Goal: Transaction & Acquisition: Purchase product/service

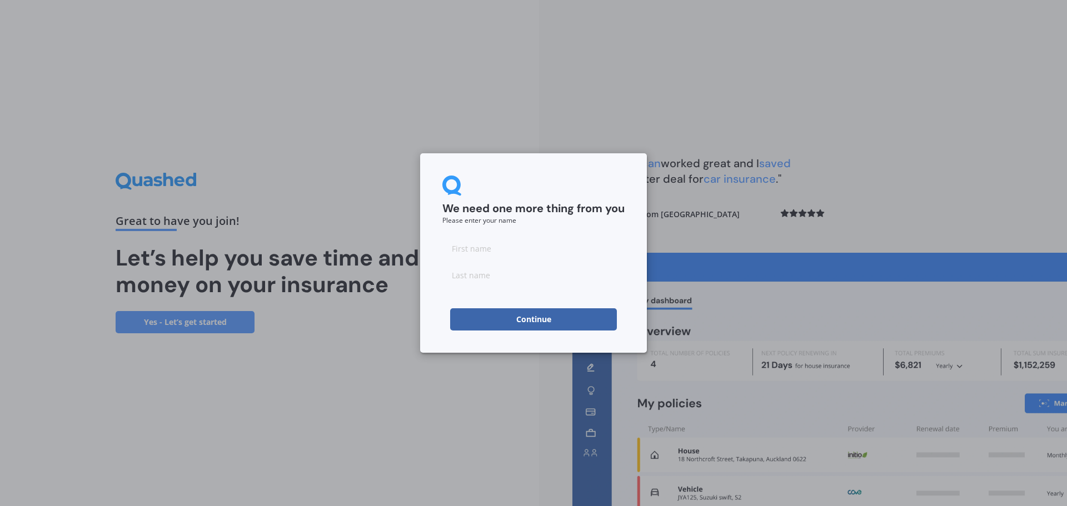
click at [537, 252] on input at bounding box center [533, 248] width 182 height 22
click at [533, 246] on input at bounding box center [533, 248] width 182 height 22
type input "[PERSON_NAME]"
click at [461, 251] on input "[PERSON_NAME]" at bounding box center [533, 248] width 182 height 22
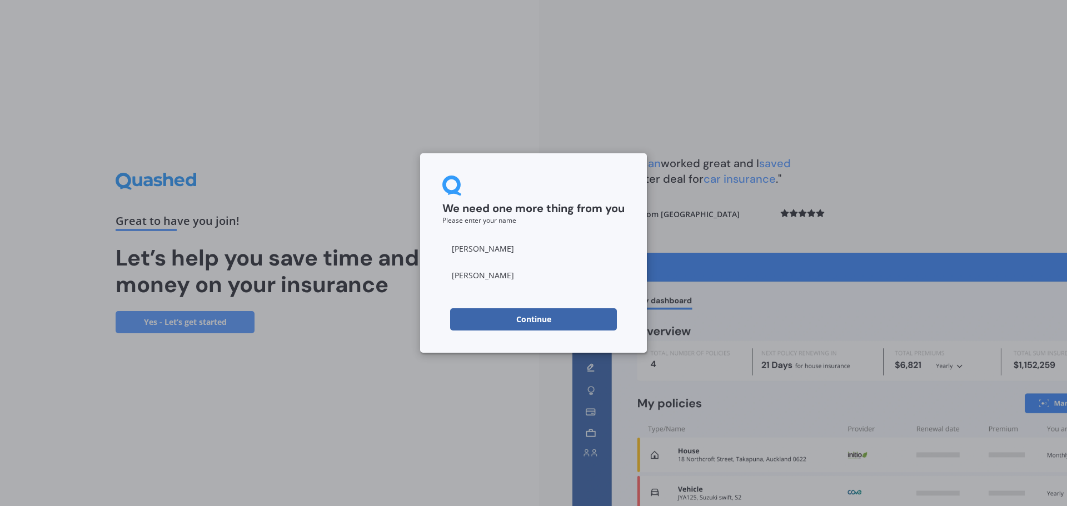
type input "[PERSON_NAME]"
click at [560, 189] on div "We need one more thing from you Please enter your name" at bounding box center [533, 200] width 182 height 48
click at [551, 312] on button "Continue" at bounding box center [533, 319] width 167 height 22
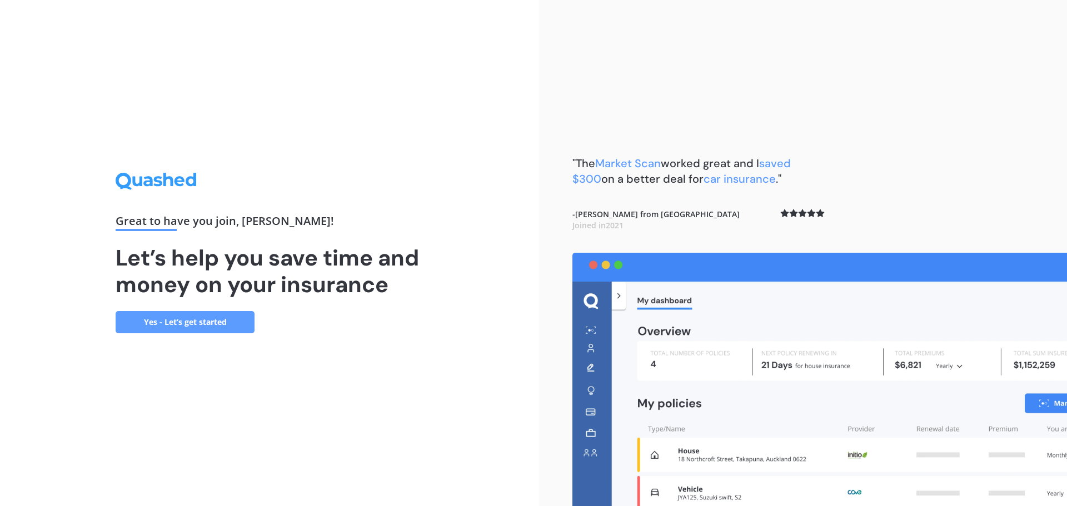
click at [212, 326] on link "Yes - Let’s get started" at bounding box center [185, 322] width 139 height 22
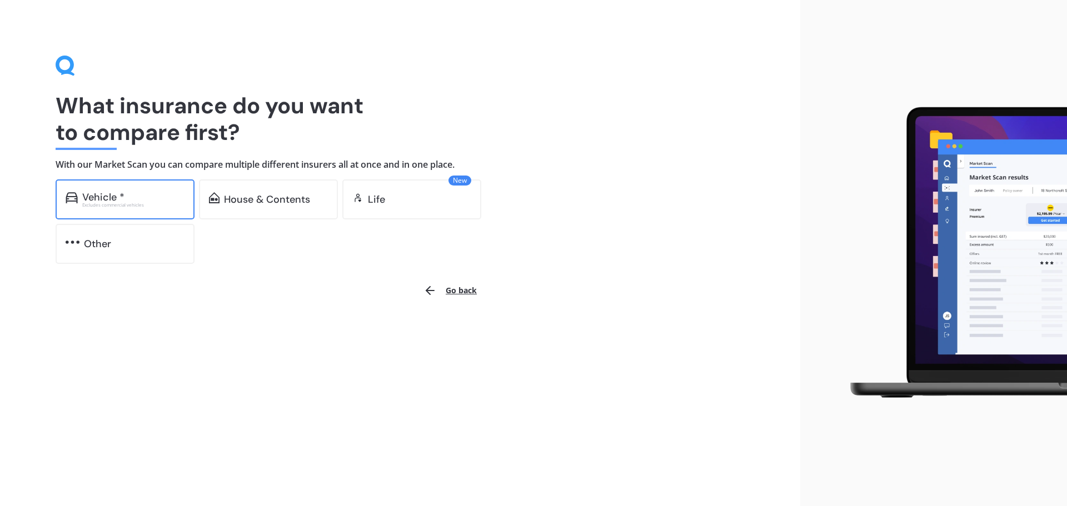
click at [148, 192] on div "Vehicle *" at bounding box center [133, 197] width 102 height 11
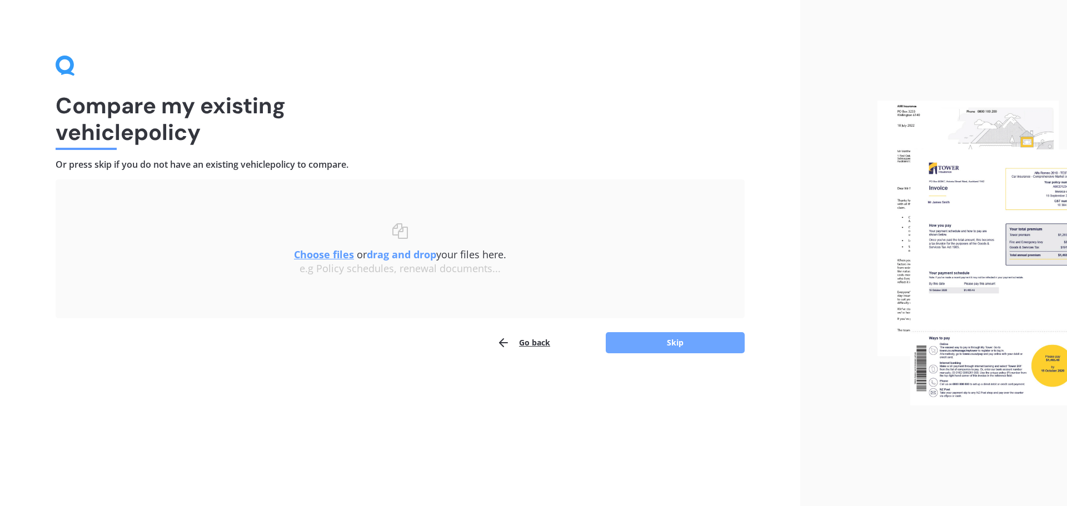
click at [698, 344] on button "Skip" at bounding box center [675, 342] width 139 height 21
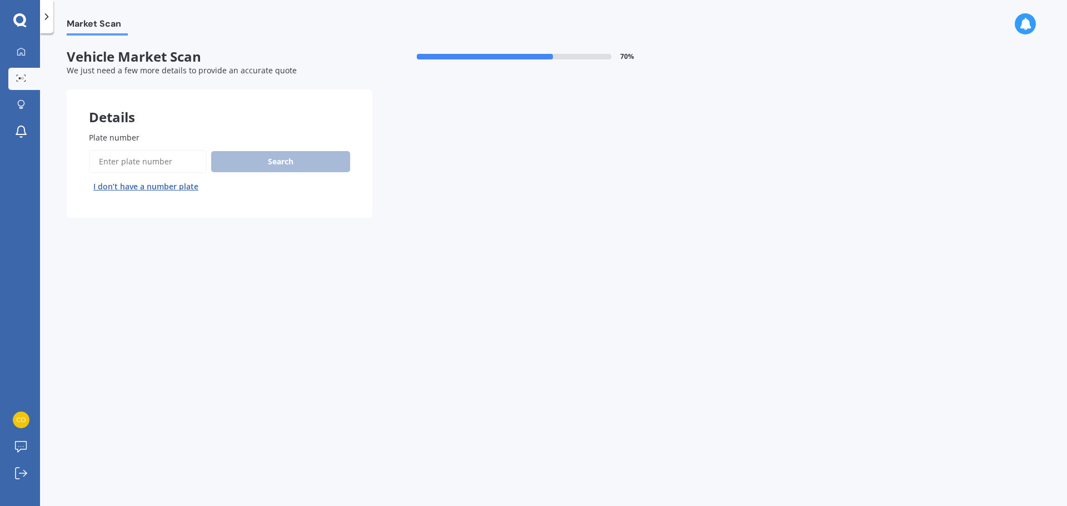
click at [152, 163] on input "Plate number" at bounding box center [148, 161] width 118 height 23
type input "qfm762"
click at [271, 152] on button "Search" at bounding box center [280, 161] width 139 height 21
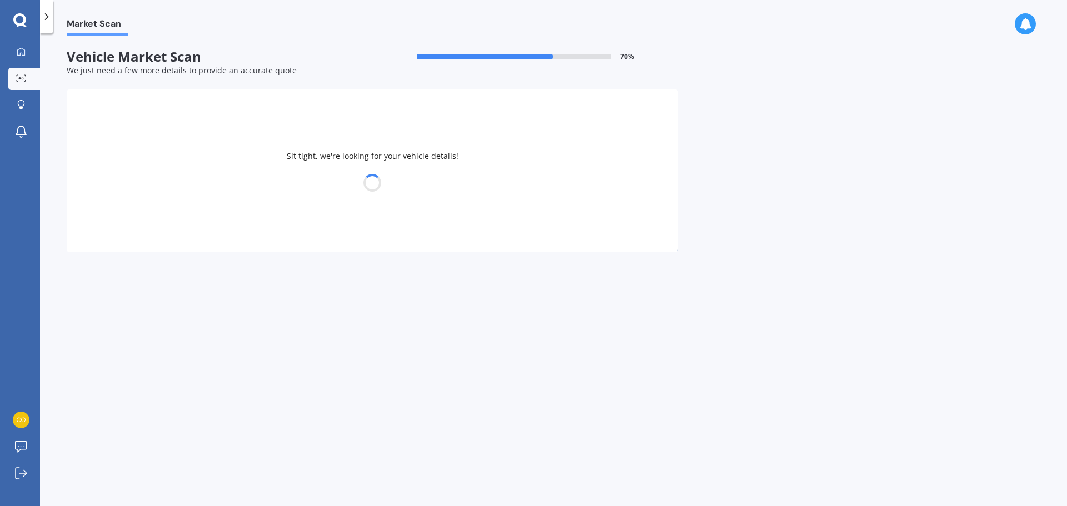
select select "VOLKSWAGEN"
select select "GOLF"
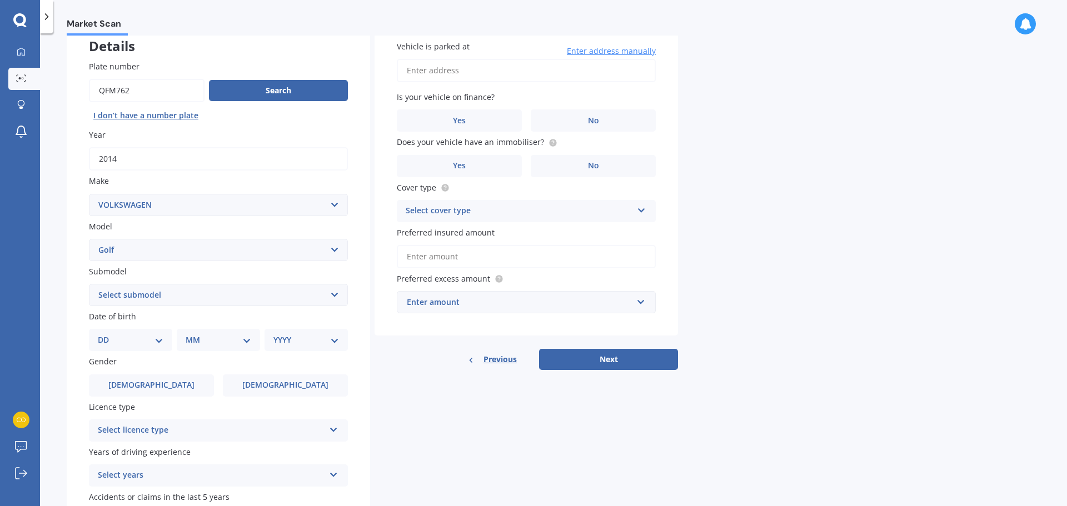
click at [151, 338] on select "DD 01 02 03 04 05 06 07 08 09 10 11 12 13 14 15 16 17 18 19 20 21 22 23 24 25 2…" at bounding box center [131, 340] width 66 height 12
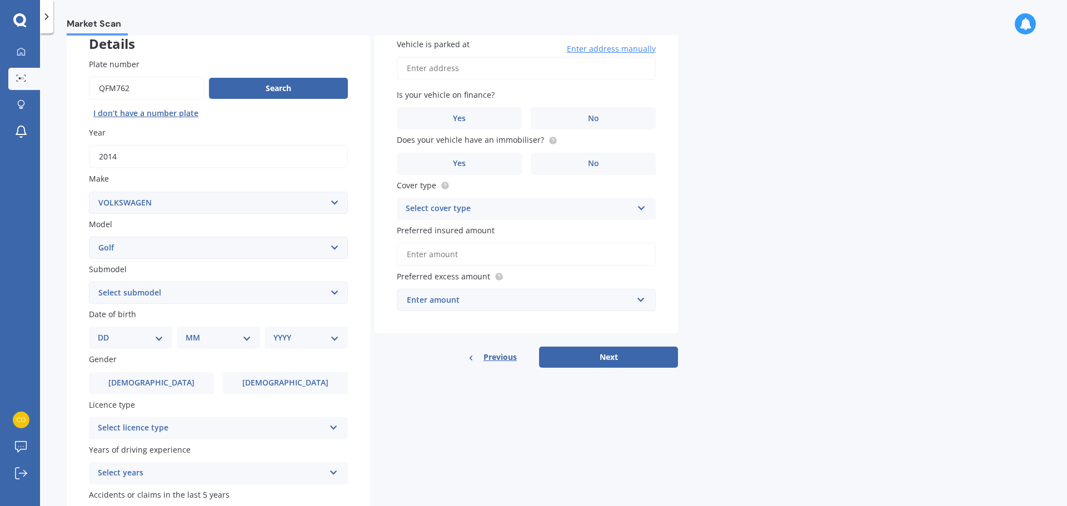
click at [150, 334] on select "DD 01 02 03 04 05 06 07 08 09 10 11 12 13 14 15 16 17 18 19 20 21 22 23 24 25 2…" at bounding box center [131, 338] width 66 height 12
click at [152, 335] on select "DD 01 02 03 04 05 06 07 08 09 10 11 12 13 14 15 16 17 18 19 20 21 22 23 24 25 2…" at bounding box center [131, 337] width 66 height 12
select select "09"
click at [107, 331] on select "DD 01 02 03 04 05 06 07 08 09 10 11 12 13 14 15 16 17 18 19 20 21 22 23 24 25 2…" at bounding box center [131, 337] width 66 height 12
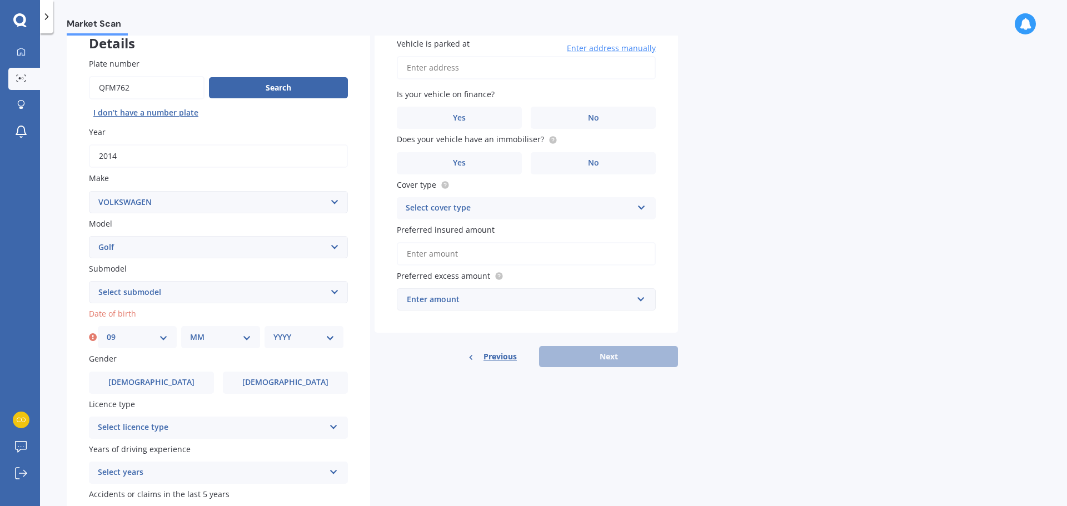
click at [221, 340] on select "MM 01 02 03 04 05 06 07 08 09 10 11 12" at bounding box center [220, 337] width 61 height 12
select select "10"
click at [190, 331] on select "MM 01 02 03 04 05 06 07 08 09 10 11 12" at bounding box center [220, 337] width 61 height 12
click at [287, 332] on select "YYYY 2025 2024 2023 2022 2021 2020 2019 2018 2017 2016 2015 2014 2013 2012 2011…" at bounding box center [303, 337] width 61 height 12
select select "1995"
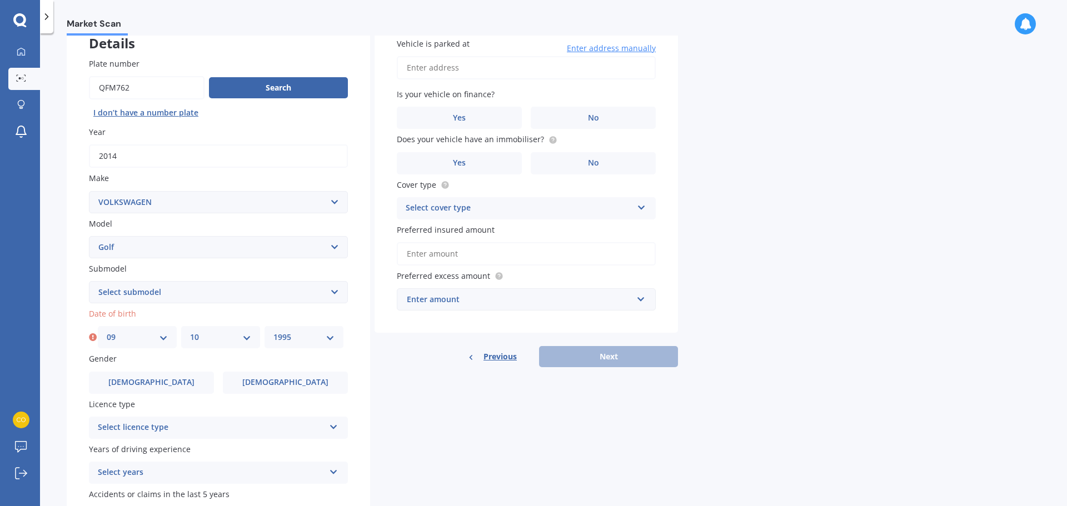
click at [273, 331] on select "YYYY 2025 2024 2023 2022 2021 2020 2019 2018 2017 2016 2015 2014 2013 2012 2011…" at bounding box center [303, 337] width 61 height 12
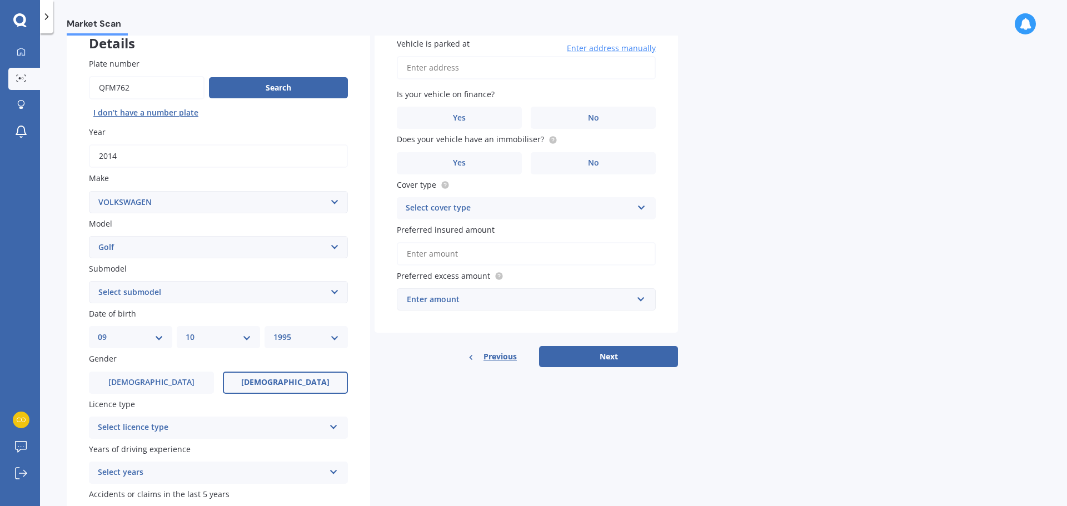
click at [300, 385] on label "[DEMOGRAPHIC_DATA]" at bounding box center [285, 383] width 125 height 22
click at [0, 0] on input "[DEMOGRAPHIC_DATA]" at bounding box center [0, 0] width 0 height 0
click at [202, 427] on div "Select licence type" at bounding box center [211, 427] width 227 height 13
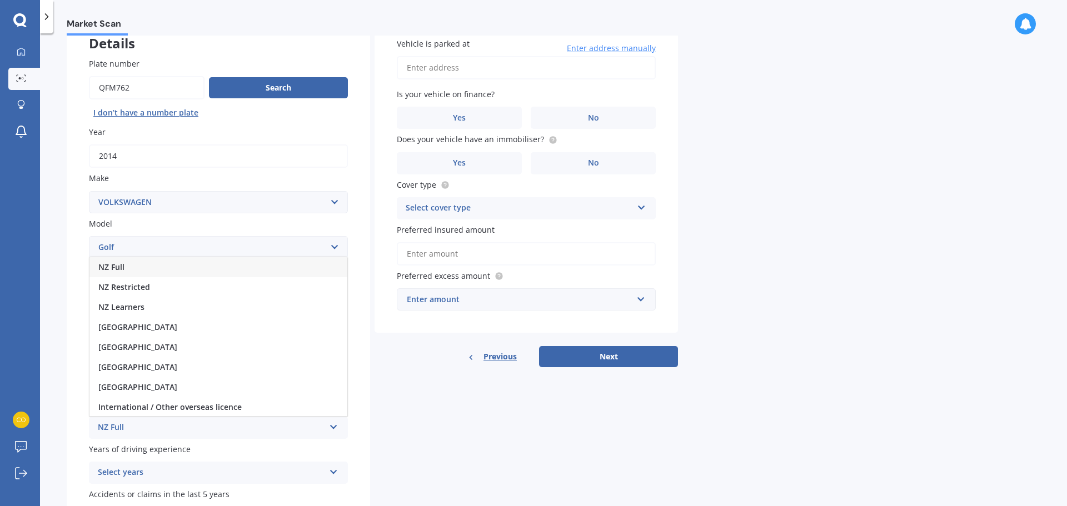
click at [165, 267] on div "NZ Full" at bounding box center [218, 267] width 258 height 20
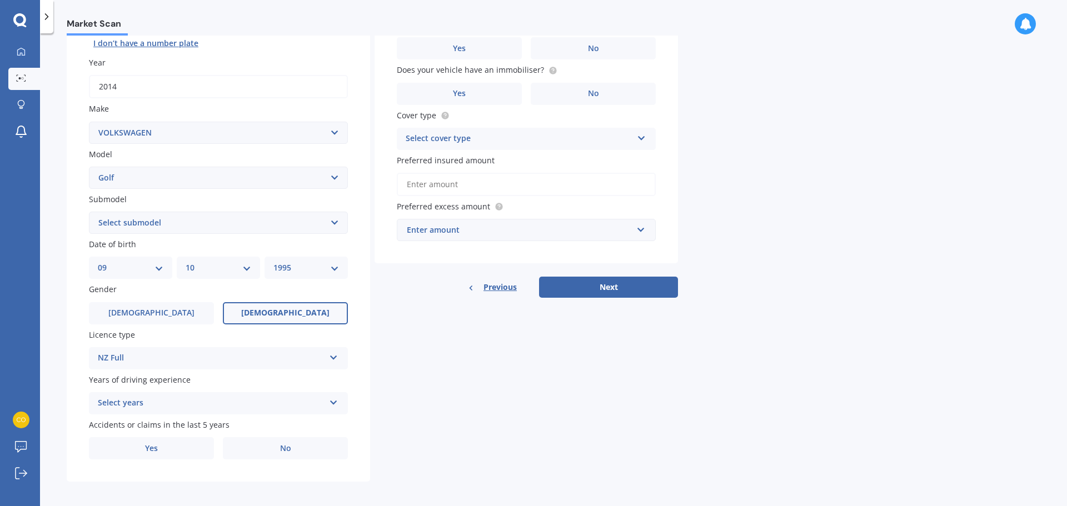
scroll to position [148, 0]
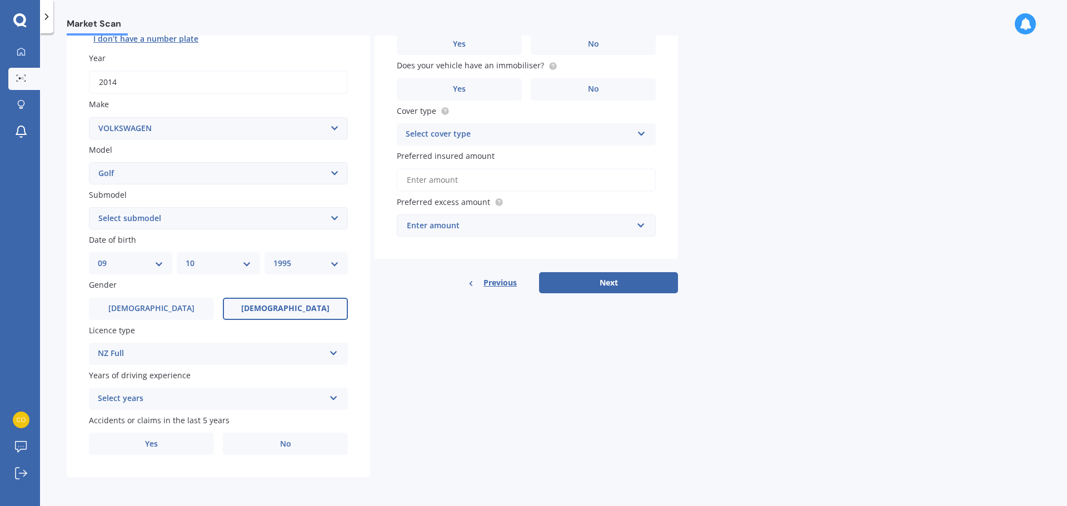
click at [176, 400] on div "Select years" at bounding box center [211, 398] width 227 height 13
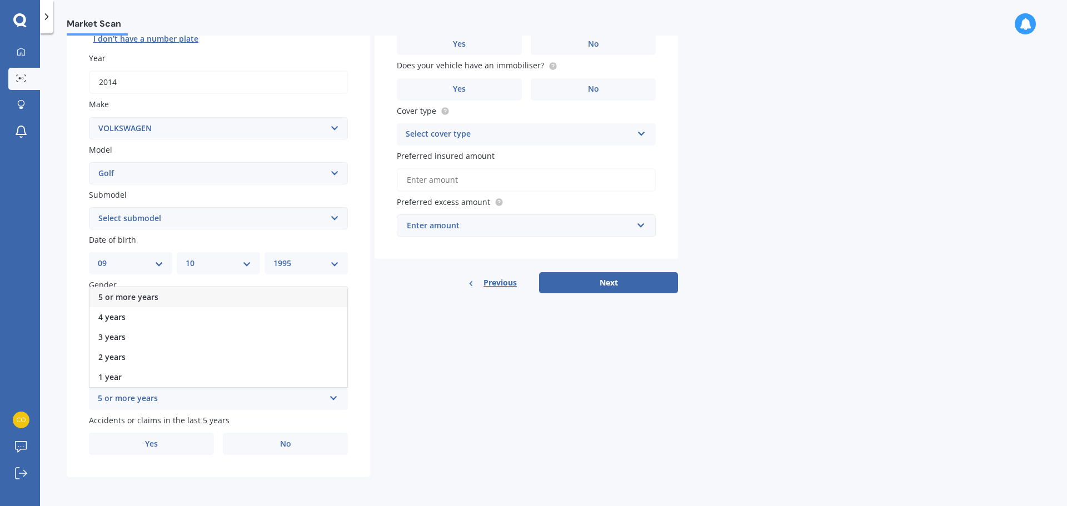
click at [168, 298] on div "5 or more years" at bounding box center [218, 297] width 258 height 20
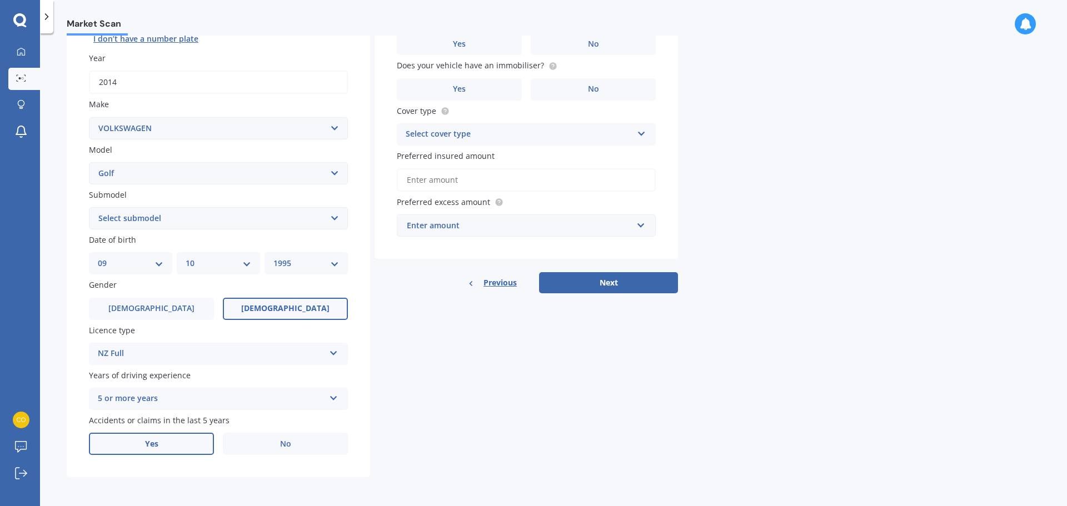
click at [185, 441] on label "Yes" at bounding box center [151, 444] width 125 height 22
click at [0, 0] on input "Yes" at bounding box center [0, 0] width 0 height 0
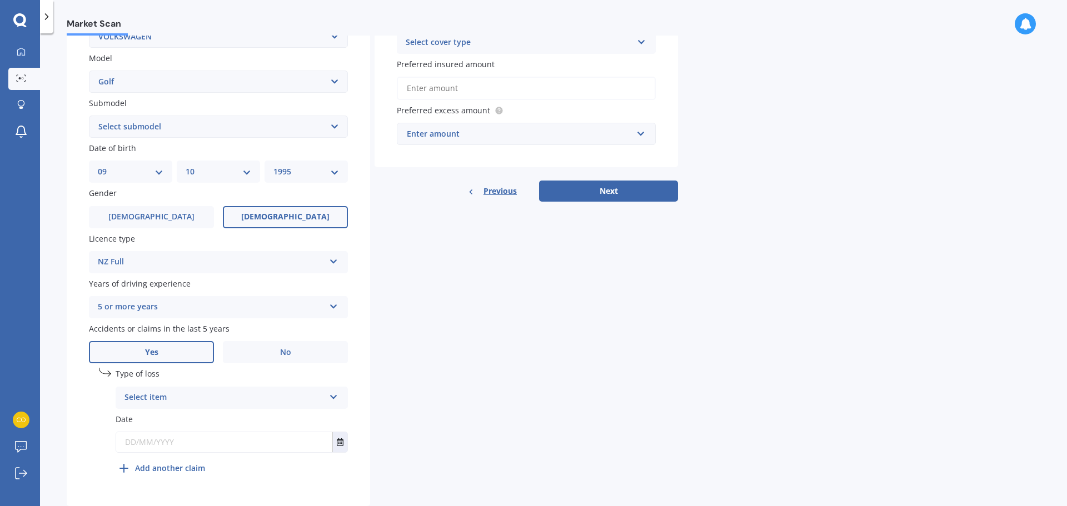
scroll to position [240, 0]
click at [184, 394] on div "Select item" at bounding box center [225, 397] width 200 height 13
click at [179, 441] on span "Not at fault accident" at bounding box center [164, 439] width 79 height 11
click at [260, 449] on input "text" at bounding box center [224, 442] width 216 height 20
click at [337, 440] on icon "Select date" at bounding box center [340, 442] width 7 height 8
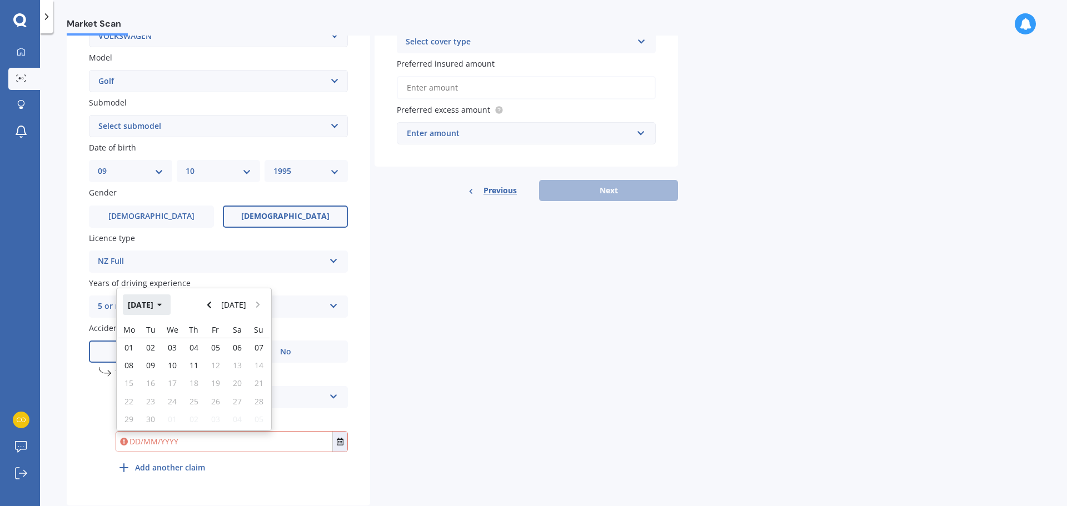
click at [156, 305] on button "[DATE]" at bounding box center [147, 305] width 48 height 20
click at [156, 305] on button "2025" at bounding box center [143, 305] width 40 height 20
click at [170, 375] on span "2024" at bounding box center [175, 375] width 18 height 11
click at [249, 404] on div "Dec" at bounding box center [251, 411] width 38 height 35
click at [133, 360] on span "02" at bounding box center [129, 358] width 9 height 11
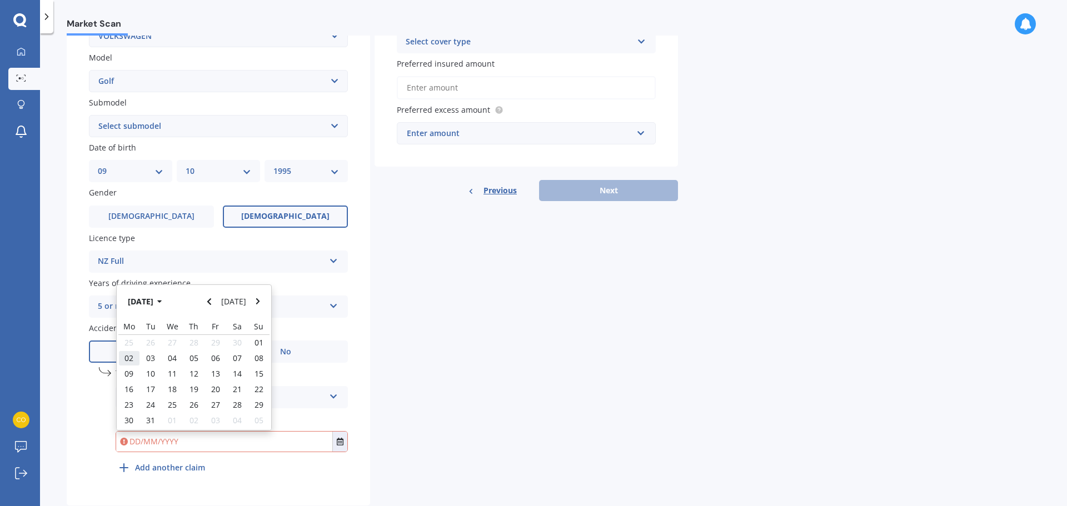
type input "[DATE]"
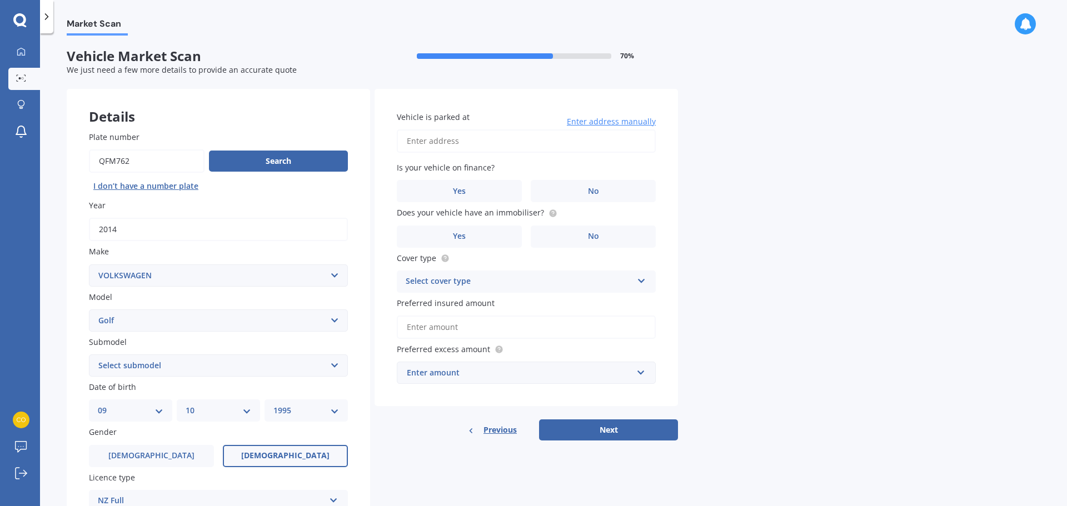
scroll to position [0, 0]
click at [467, 141] on input "Vehicle is parked at" at bounding box center [526, 141] width 259 height 23
drag, startPoint x: 428, startPoint y: 142, endPoint x: 382, endPoint y: 143, distance: 45.6
click at [382, 143] on div "Vehicle is parked at [STREET_ADDRESS] Enter address manually Is your vehicle on…" at bounding box center [526, 248] width 303 height 318
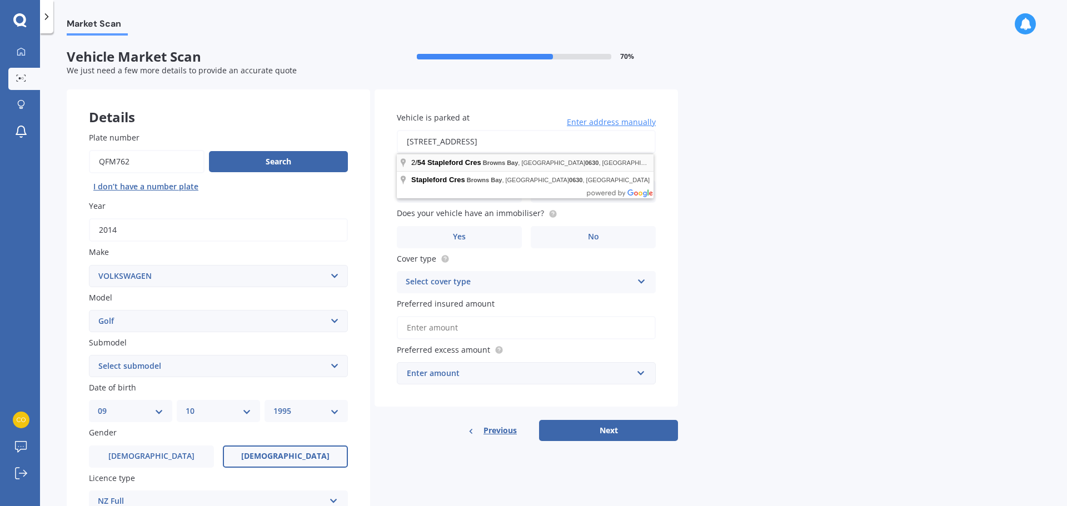
type input "[STREET_ADDRESS]"
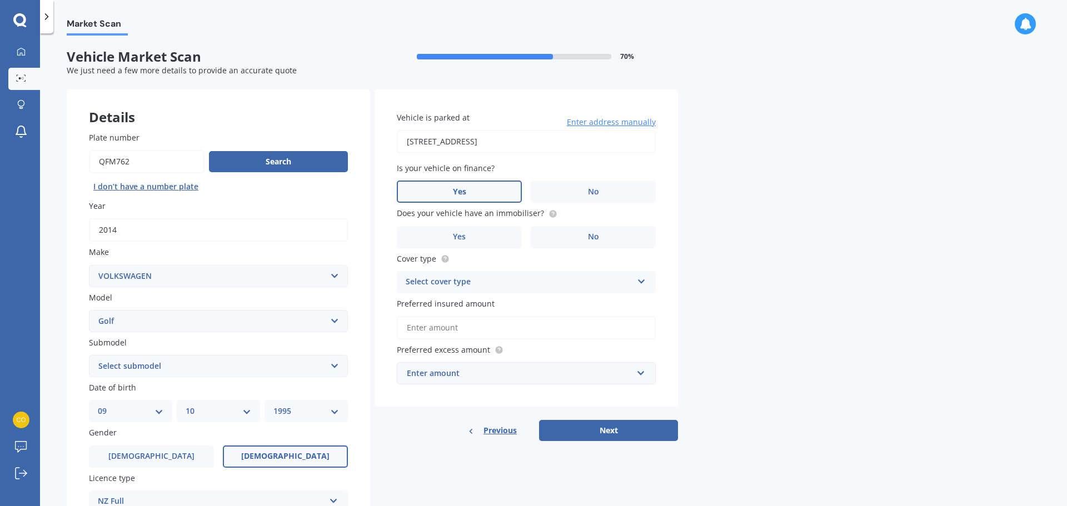
click at [479, 184] on label "Yes" at bounding box center [459, 192] width 125 height 22
click at [0, 0] on input "Yes" at bounding box center [0, 0] width 0 height 0
click at [482, 238] on label "Yes" at bounding box center [459, 237] width 125 height 22
click at [0, 0] on input "Yes" at bounding box center [0, 0] width 0 height 0
click at [608, 285] on div "Select cover type" at bounding box center [519, 282] width 227 height 13
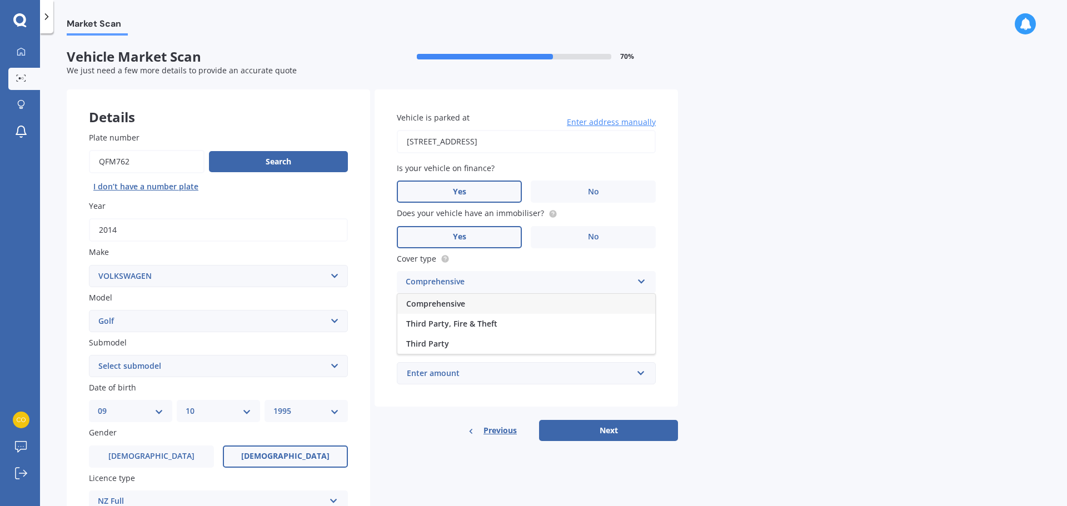
click at [492, 301] on div "Comprehensive" at bounding box center [526, 304] width 258 height 20
click at [526, 325] on input "Preferred insured amount" at bounding box center [526, 327] width 259 height 23
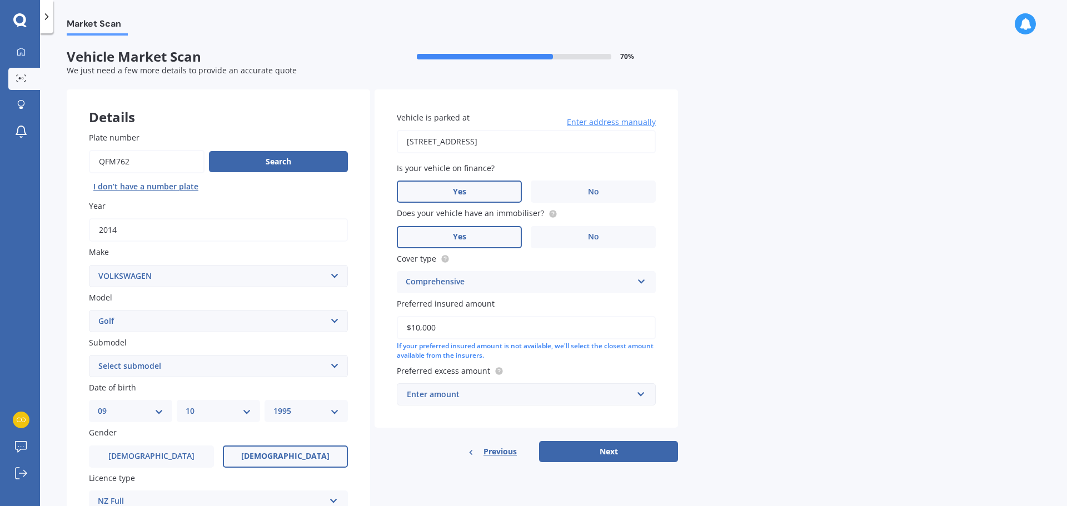
type input "$10,000"
click at [538, 390] on div "Enter amount" at bounding box center [520, 395] width 226 height 12
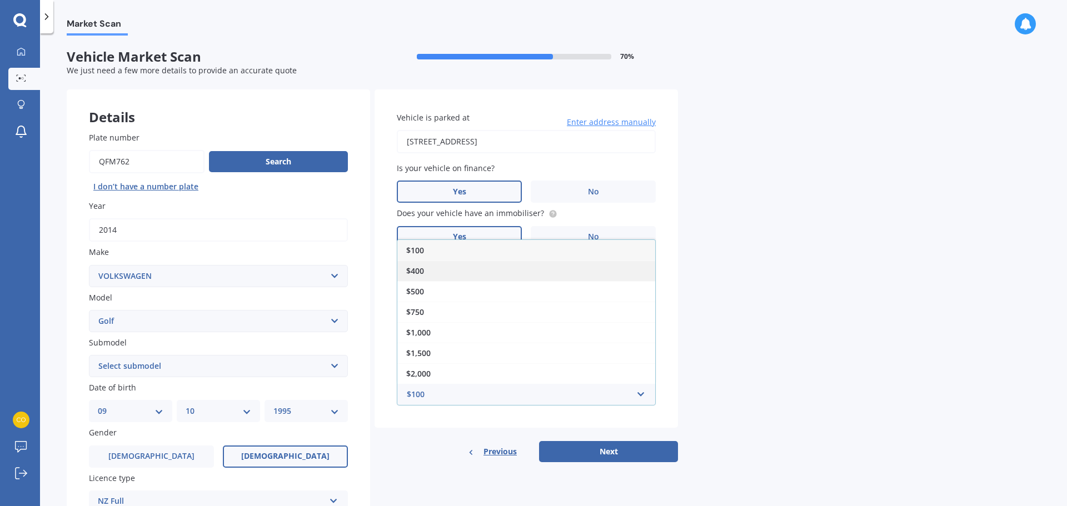
click at [469, 274] on div "$400" at bounding box center [526, 271] width 258 height 21
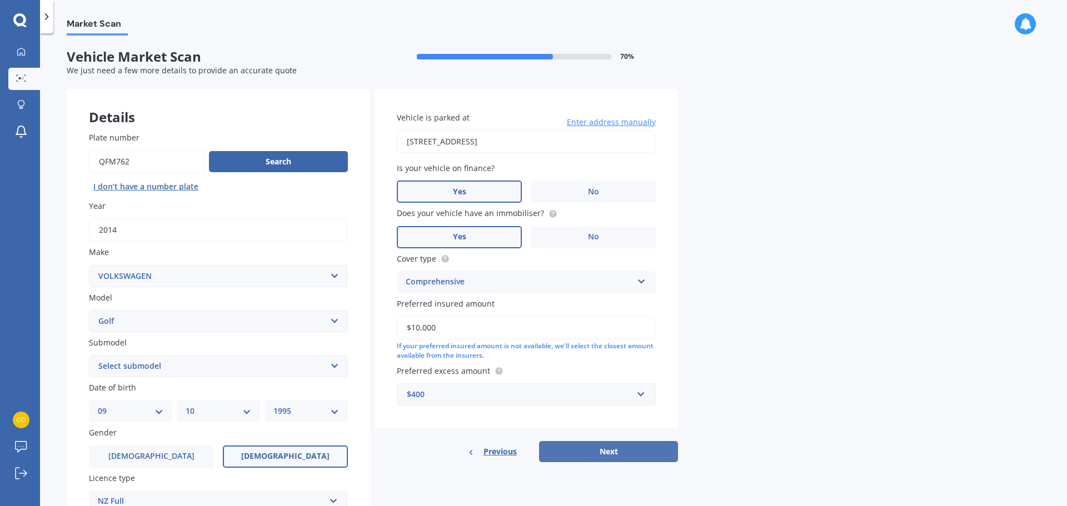
click at [645, 452] on button "Next" at bounding box center [608, 451] width 139 height 21
click at [218, 362] on select "Select submodel (All other) 1.4 GT TSI 1.4 TSI 1.6 1.6 FSI 1.6 TSI 1.8 1.9 TDI …" at bounding box center [218, 366] width 259 height 22
select select "1.6"
click at [89, 355] on select "Select submodel (All other) 1.4 GT TSI 1.4 TSI 1.6 1.6 FSI 1.6 TSI 1.8 1.9 TDI …" at bounding box center [218, 366] width 259 height 22
click at [610, 452] on button "Next" at bounding box center [608, 451] width 139 height 21
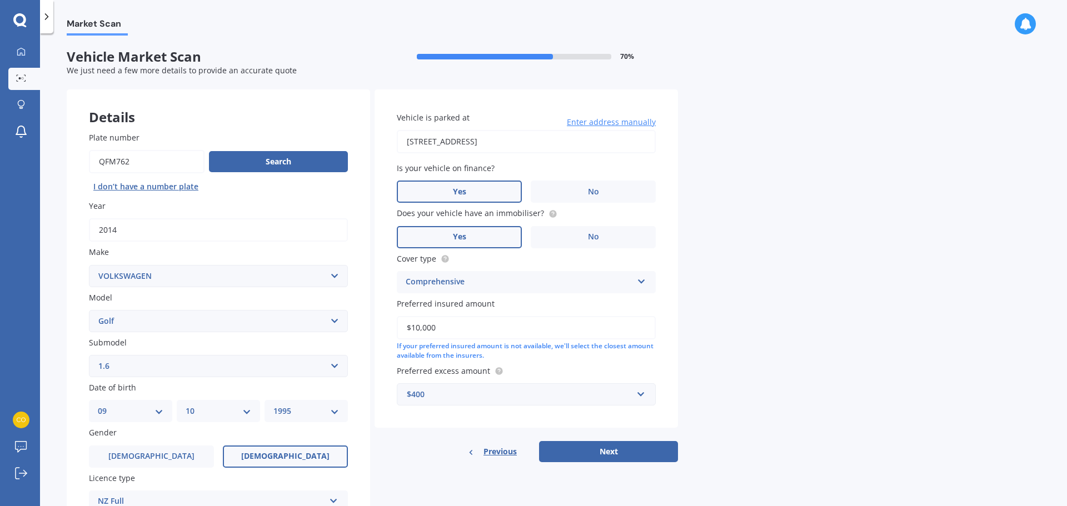
select select "09"
select select "10"
select select "1995"
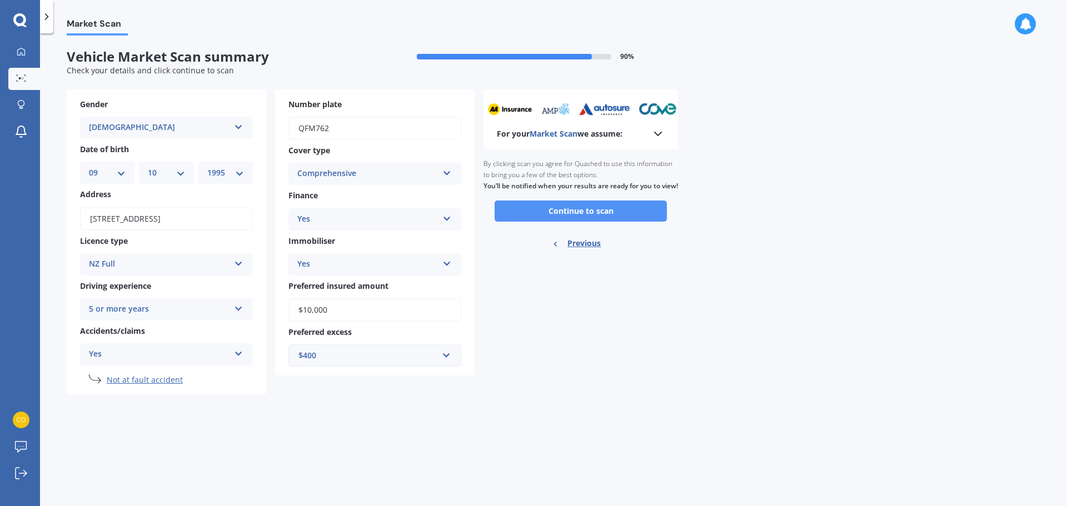
click at [611, 222] on button "Continue to scan" at bounding box center [581, 211] width 172 height 21
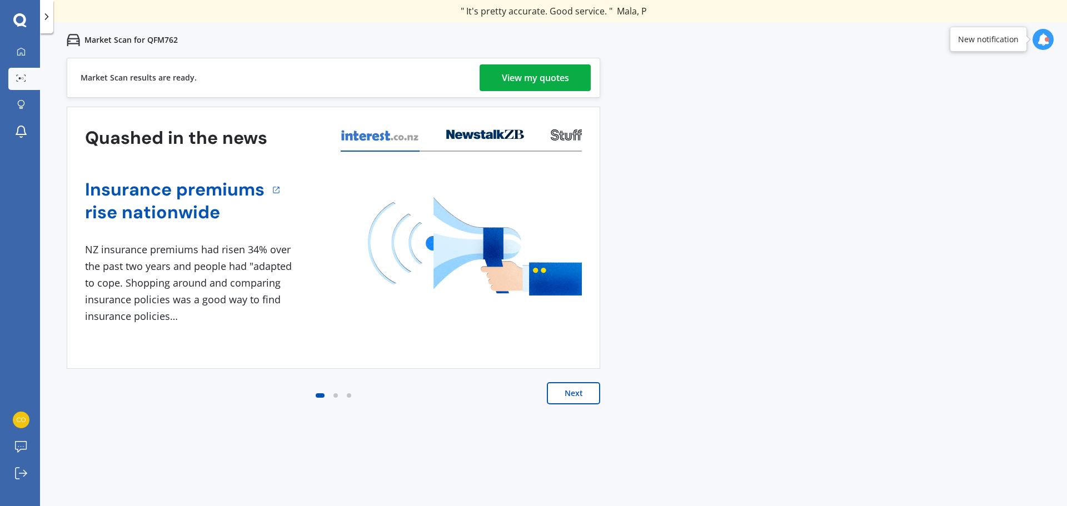
click at [562, 78] on div "View my quotes" at bounding box center [535, 77] width 67 height 27
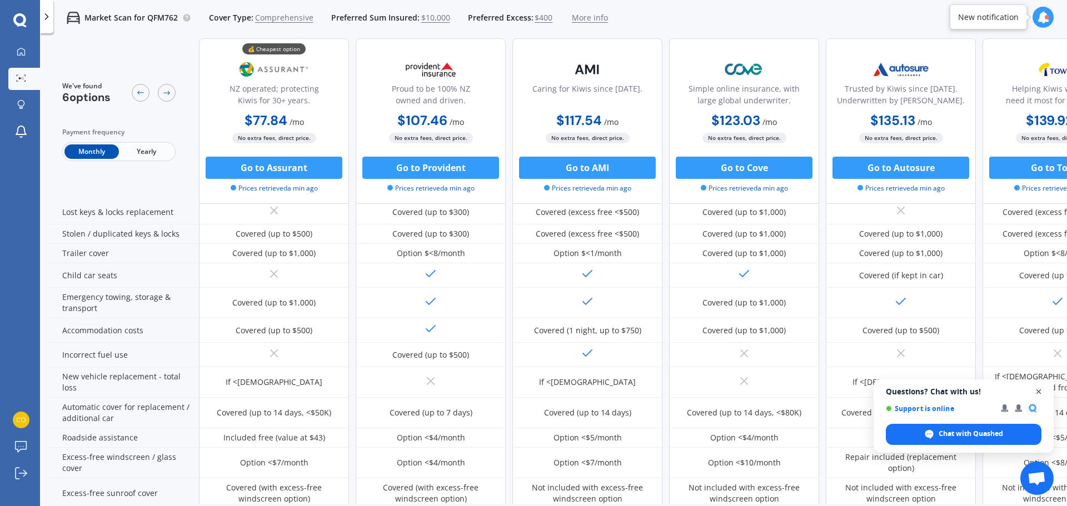
click at [1040, 393] on span "Close chat" at bounding box center [1039, 392] width 14 height 14
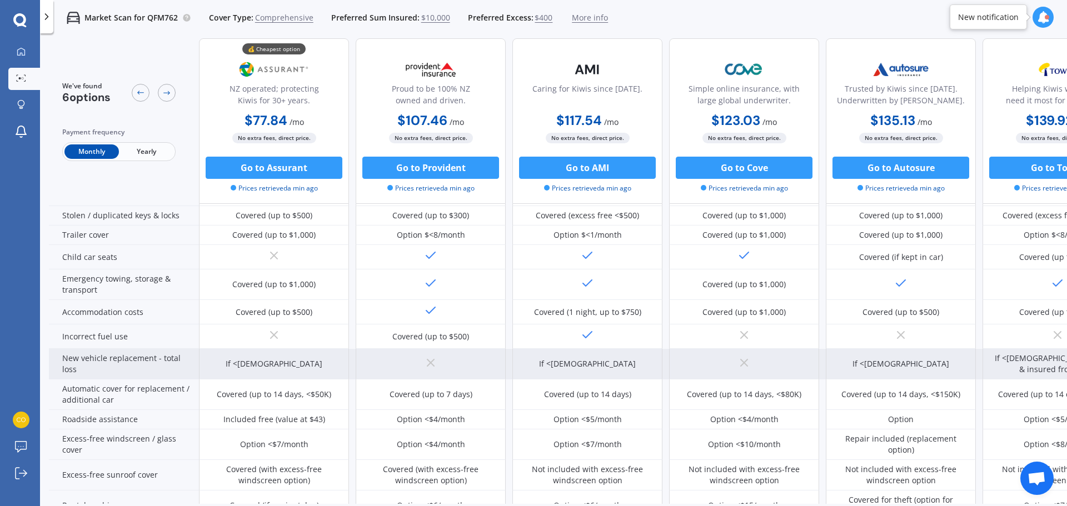
scroll to position [185, 0]
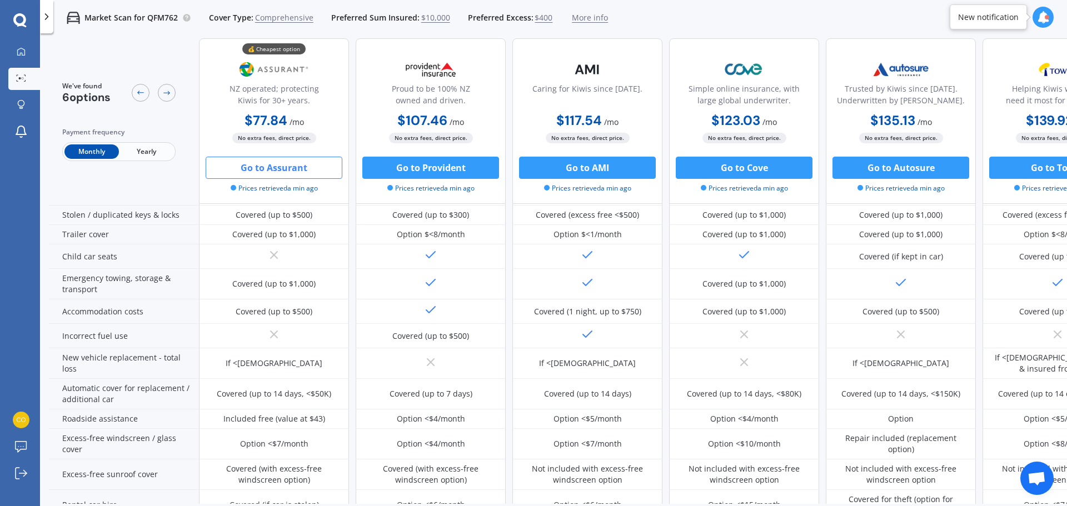
drag, startPoint x: 298, startPoint y: 171, endPoint x: 270, endPoint y: 169, distance: 29.0
click at [270, 169] on button "Go to Assurant" at bounding box center [274, 168] width 137 height 22
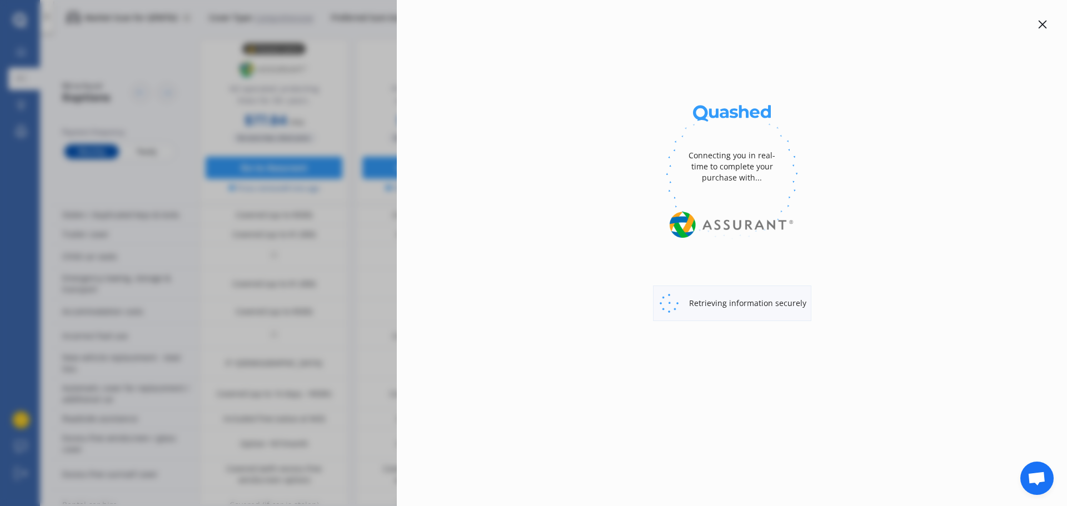
select select "Monthly"
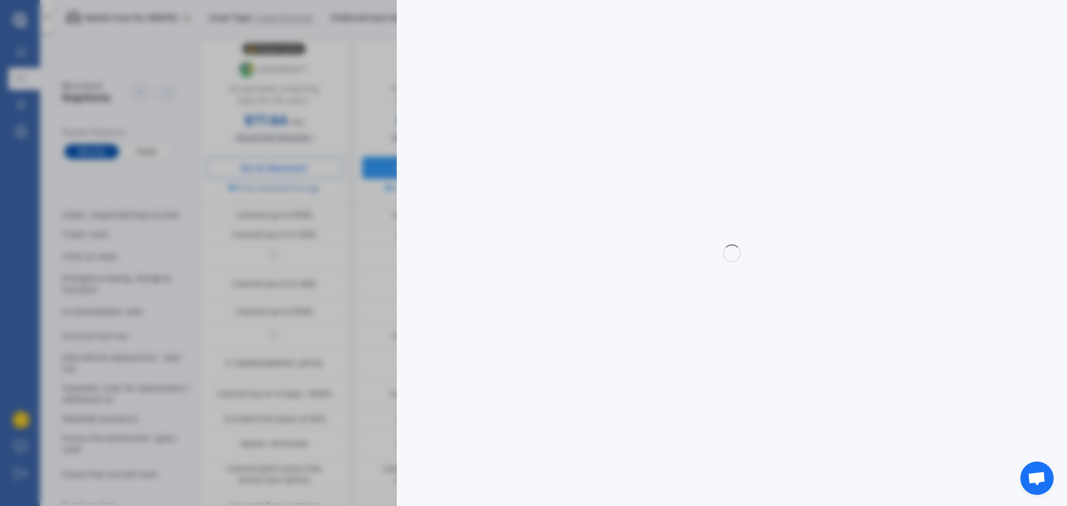
select select "full"
select select "0"
select select "North Shore"
select select "VOLKSWAGEN"
select select "GOLF"
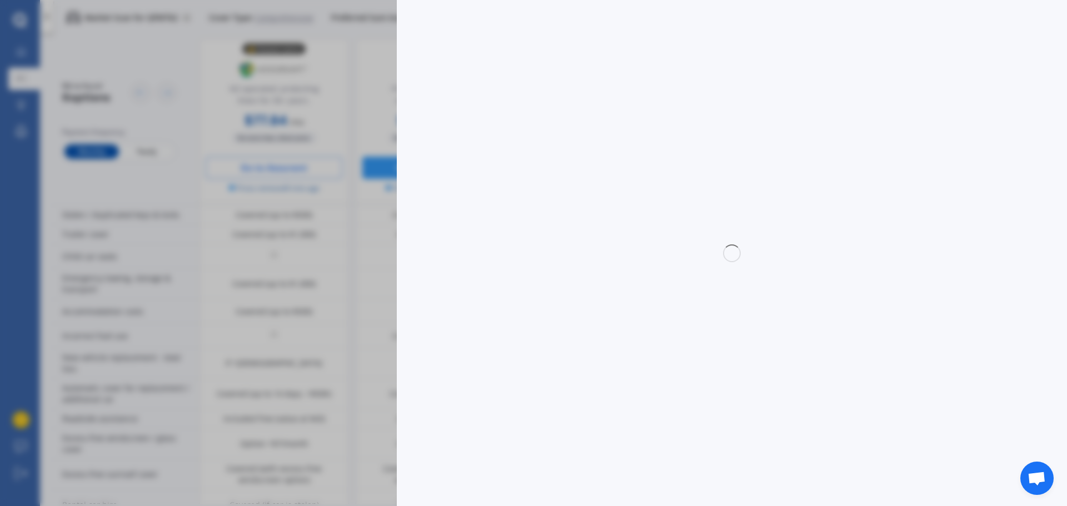
select select "1.6"
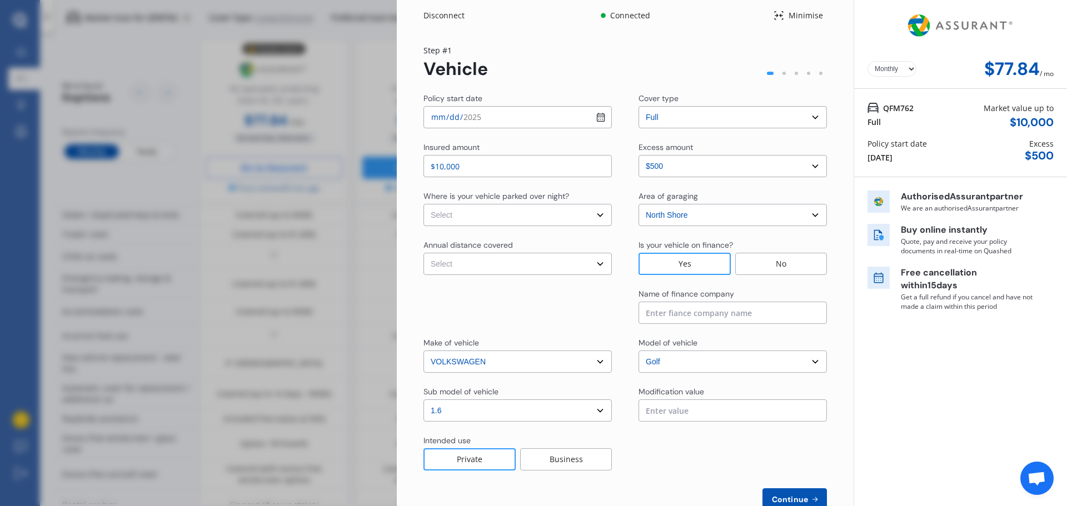
click at [581, 210] on select "Select In a garage On own property On street or road" at bounding box center [518, 215] width 188 height 22
select select "On own property"
click at [424, 204] on select "Select In a garage On own property On street or road" at bounding box center [518, 215] width 188 height 22
click at [500, 268] on select "Select Low (less than 15,000km per year) Average (15,000-30,000km per year) Hig…" at bounding box center [518, 264] width 188 height 22
select select "20000"
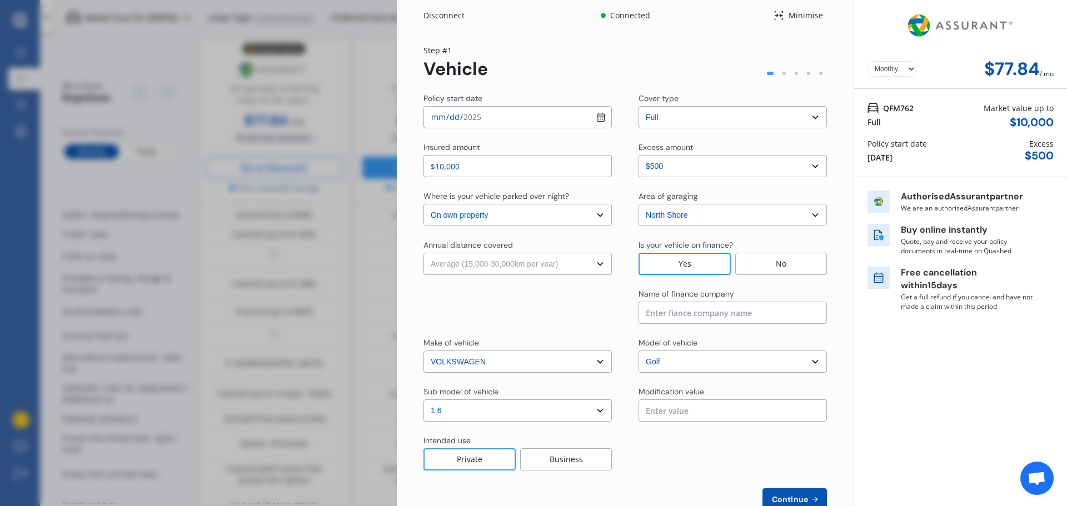
click at [424, 253] on select "Select Low (less than 15,000km per year) Average (15,000-30,000km per year) Hig…" at bounding box center [518, 264] width 188 height 22
click at [702, 313] on input at bounding box center [733, 313] width 188 height 22
click at [722, 316] on input at bounding box center [733, 313] width 188 height 22
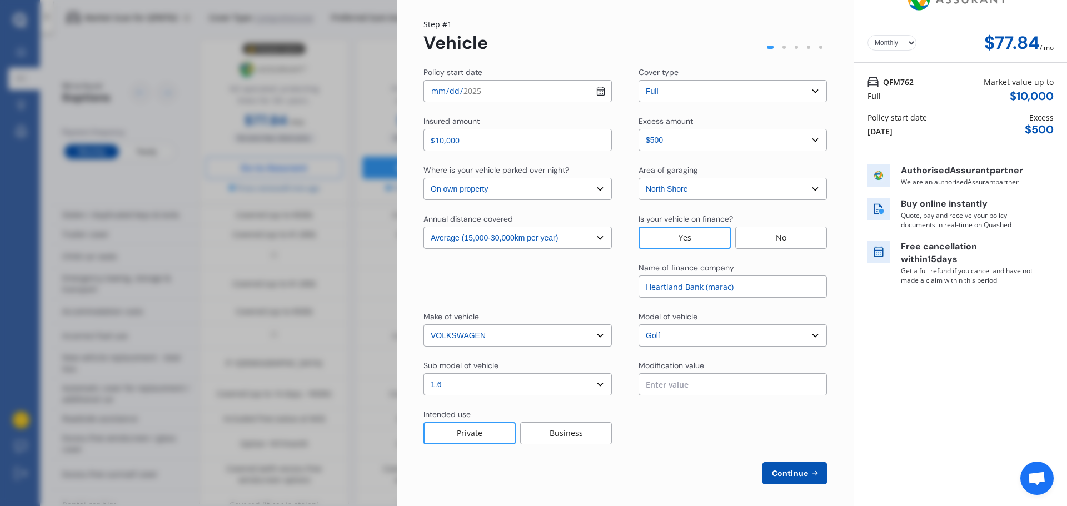
scroll to position [31, 0]
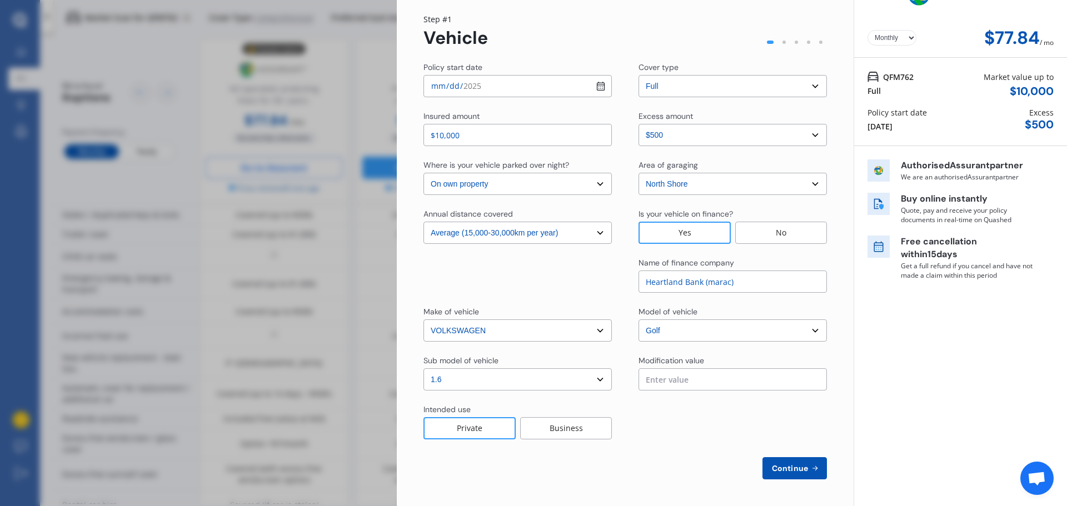
type input "Heartland Bank (marac)"
click at [803, 474] on button "Continue" at bounding box center [795, 468] width 64 height 22
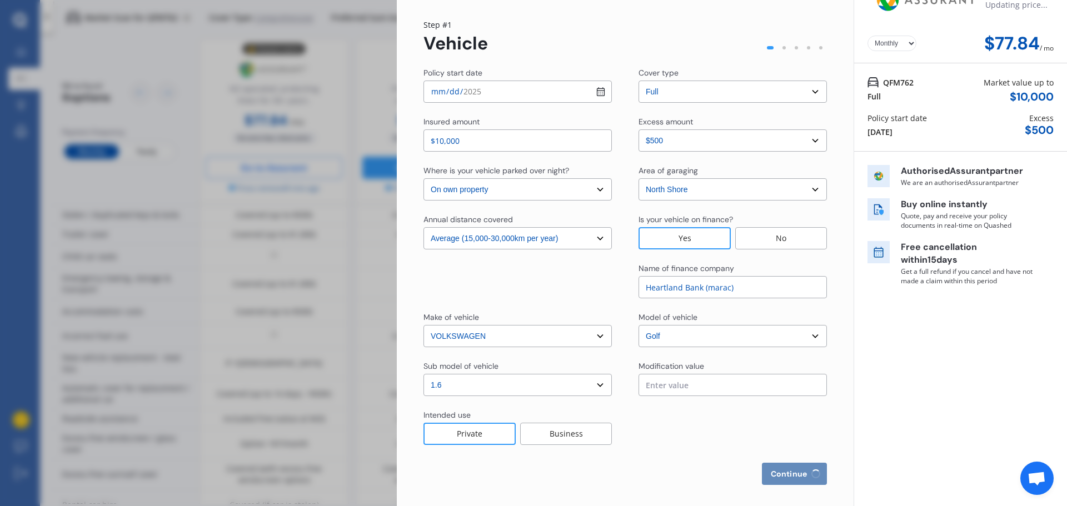
scroll to position [0, 0]
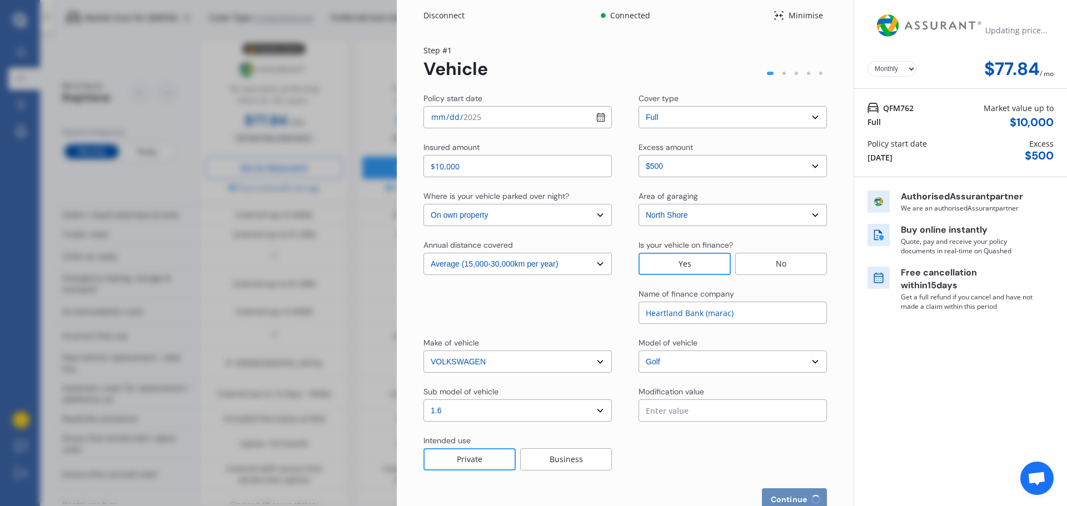
select select "Miss"
select select "09"
select select "10"
select select "1995"
select select "full"
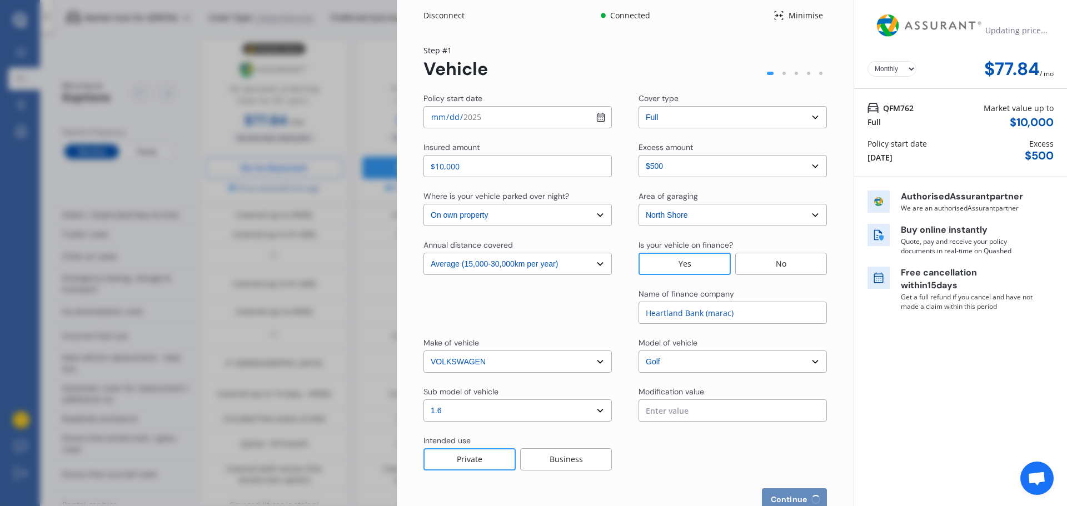
select select "more than 4 years"
select select "[GEOGRAPHIC_DATA]"
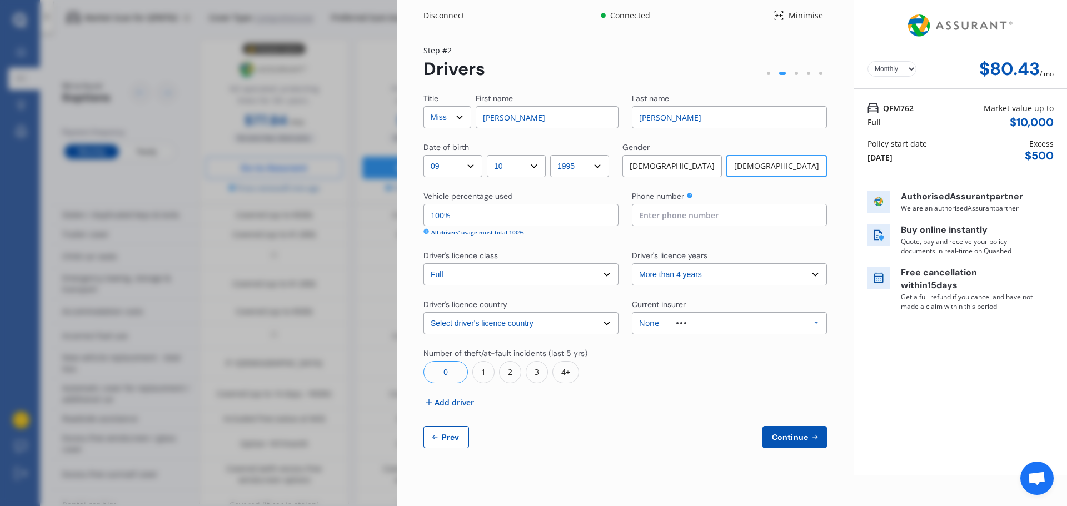
click at [486, 369] on div "1" at bounding box center [483, 372] width 22 height 22
click at [693, 372] on div "1" at bounding box center [692, 372] width 22 height 22
click at [454, 399] on span "Add driver" at bounding box center [454, 403] width 39 height 12
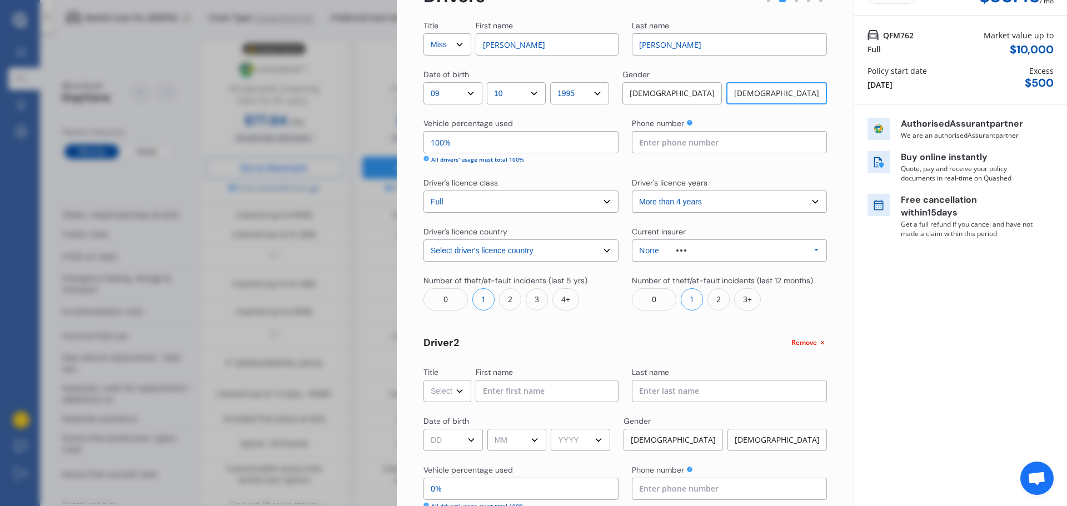
click at [454, 381] on select "Select Mr Mrs Miss Ms Dr" at bounding box center [448, 391] width 48 height 22
click at [454, 385] on select "Select Mr Mrs Miss Ms Dr" at bounding box center [448, 390] width 48 height 22
click at [452, 415] on div "Date of birth" at bounding box center [447, 420] width 46 height 11
click at [452, 394] on select "Select Mr Mrs Miss Ms Dr" at bounding box center [448, 390] width 48 height 22
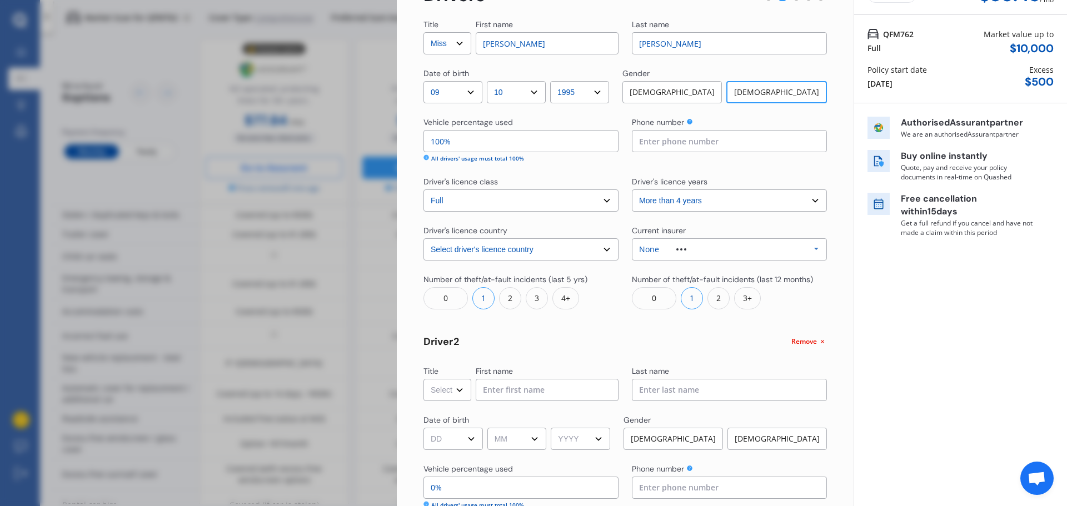
select select "Mr"
click at [424, 379] on select "Select Mr Mrs Miss Ms Dr" at bounding box center [448, 390] width 48 height 22
click at [537, 399] on input at bounding box center [547, 390] width 143 height 22
type input "[PERSON_NAME]"
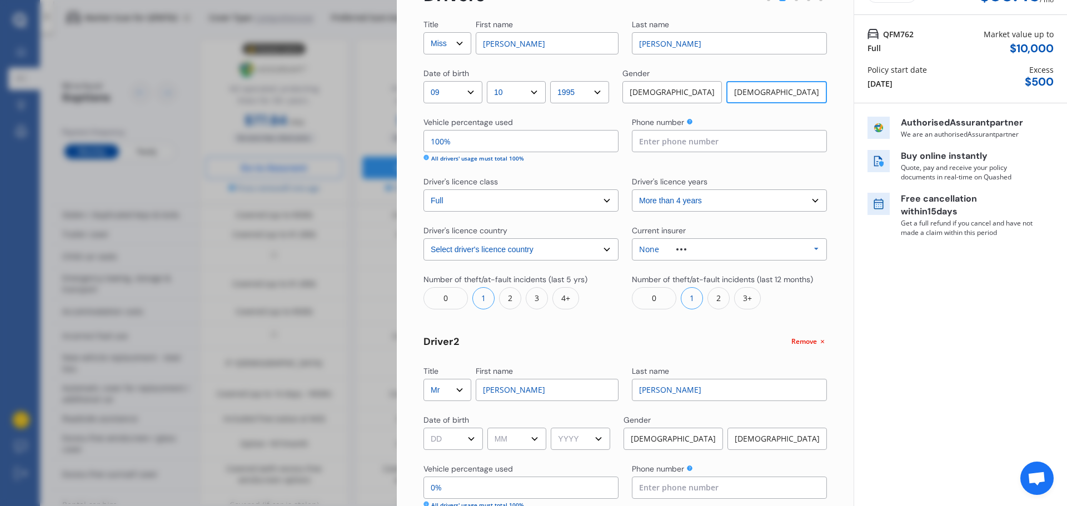
click at [459, 436] on select "DD 01 02 03 04 05 06 07 08 09 10 11 12 13 14 15 16 17 18 19 20 21 22 23 24 25 2…" at bounding box center [453, 439] width 59 height 22
select select "02"
click at [424, 428] on select "DD 01 02 03 04 05 06 07 08 09 10 11 12 13 14 15 16 17 18 19 20 21 22 23 24 25 2…" at bounding box center [453, 439] width 59 height 22
click at [520, 437] on select "MM 01 02 03 04 05 06 07 08 09 10 11 12" at bounding box center [516, 439] width 59 height 22
select select "08"
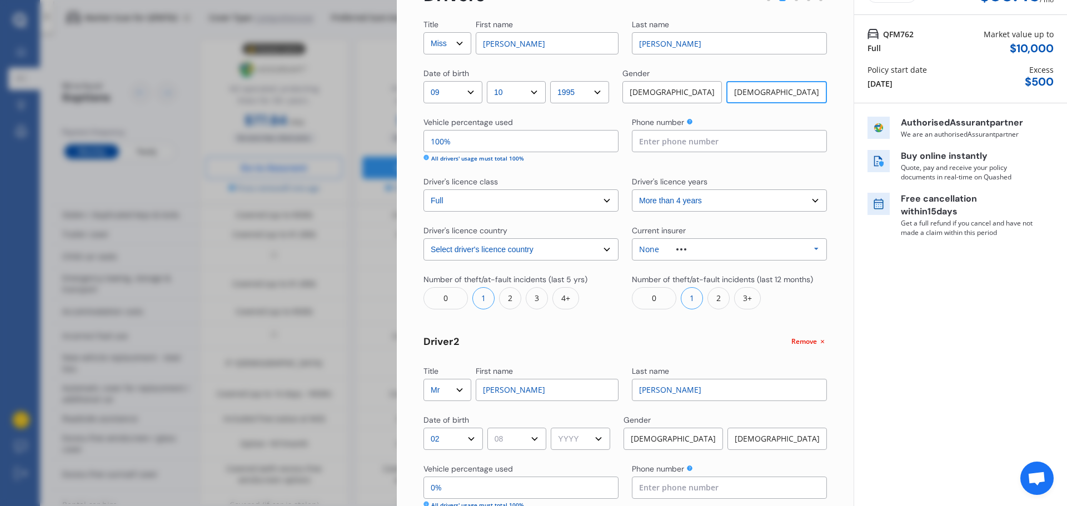
click at [489, 428] on select "MM 01 02 03 04 05 06 07 08 09 10 11 12" at bounding box center [516, 439] width 59 height 22
click at [602, 442] on select "YYYY 2009 2008 2007 2006 2005 2004 2003 2002 2001 2000 1999 1998 1997 1996 1995…" at bounding box center [580, 439] width 59 height 22
select select "1996"
click at [555, 428] on select "YYYY 2009 2008 2007 2006 2005 2004 2003 2002 2001 2000 1999 1998 1997 1996 1995…" at bounding box center [580, 439] width 59 height 22
click at [691, 440] on div "[DEMOGRAPHIC_DATA]" at bounding box center [673, 439] width 99 height 22
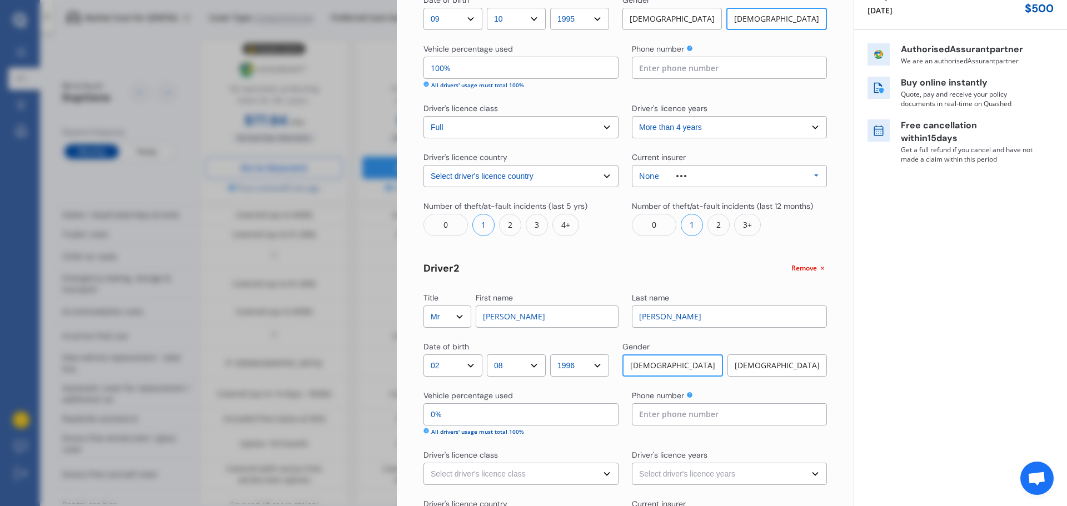
scroll to position [148, 0]
drag, startPoint x: 435, startPoint y: 416, endPoint x: 417, endPoint y: 415, distance: 18.4
click at [417, 415] on div "Yearly Monthly $80.43 / mo Step # 2 Drivers Title Select Mr Mrs Miss Ms Dr Firs…" at bounding box center [625, 278] width 457 height 791
type input "98%"
type input "2%"
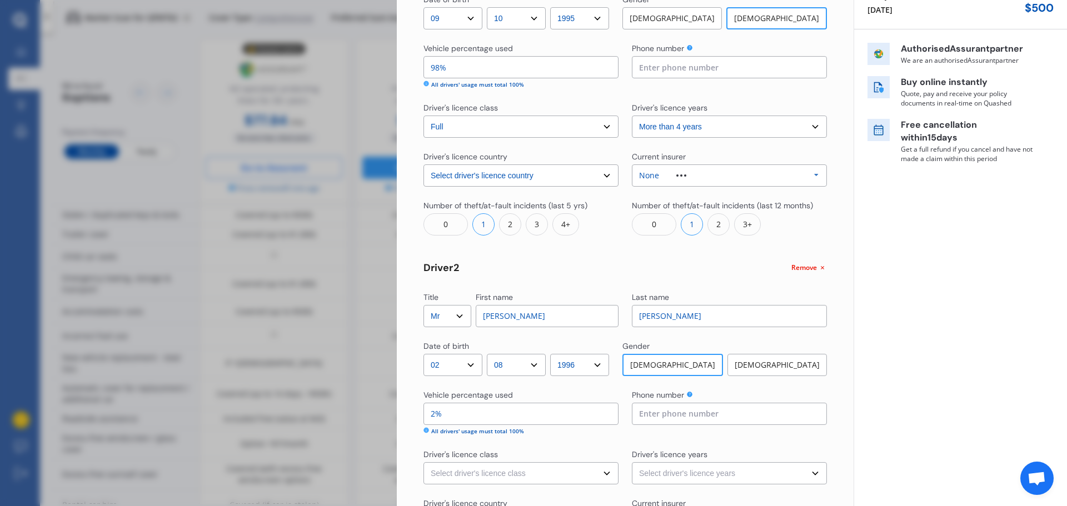
type input "75%"
type input "25%"
click at [691, 411] on input at bounding box center [729, 414] width 195 height 22
drag, startPoint x: 434, startPoint y: 417, endPoint x: 424, endPoint y: 417, distance: 10.6
click at [424, 417] on input "25%" at bounding box center [521, 414] width 195 height 22
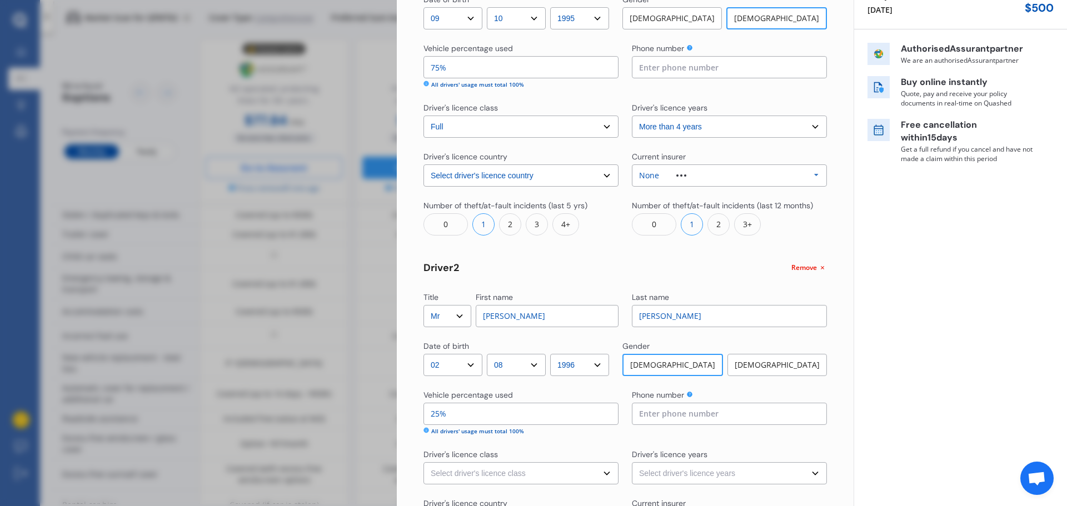
type input "85%"
type input "15%"
click at [682, 415] on input at bounding box center [729, 414] width 195 height 22
type input "0211740434"
click at [576, 474] on select "Select driver's licence class None Learner Restricted Full" at bounding box center [521, 473] width 195 height 22
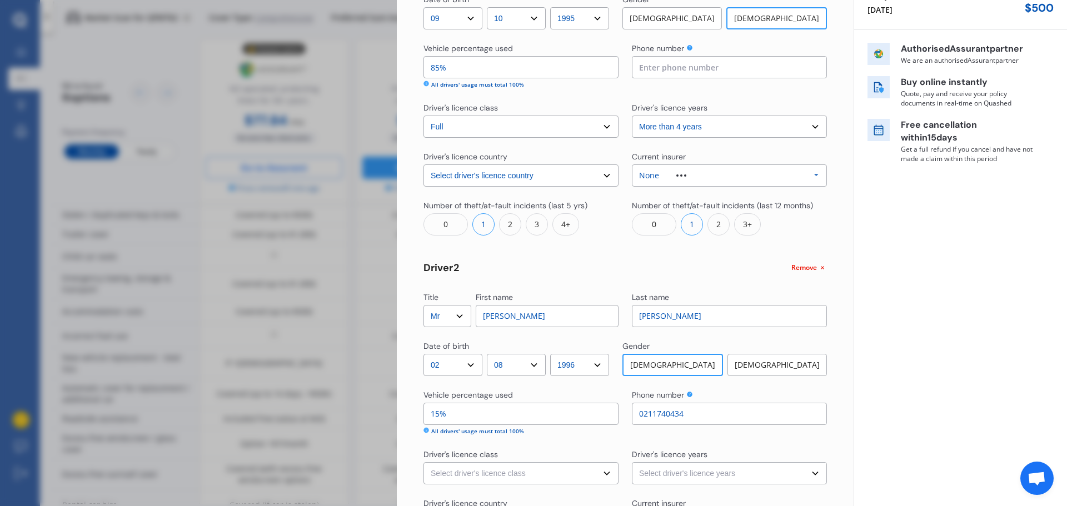
select select "full"
click at [424, 462] on select "Select driver's licence class None Learner Restricted Full" at bounding box center [521, 473] width 195 height 22
click at [718, 474] on select "Select driver's licence years Less than 1 year 1-2 years 2-4 years More than 4 …" at bounding box center [729, 473] width 195 height 22
select select "more than 4 years"
click at [632, 462] on select "Select driver's licence years Less than 1 year 1-2 years 2-4 years More than 4 …" at bounding box center [729, 473] width 195 height 22
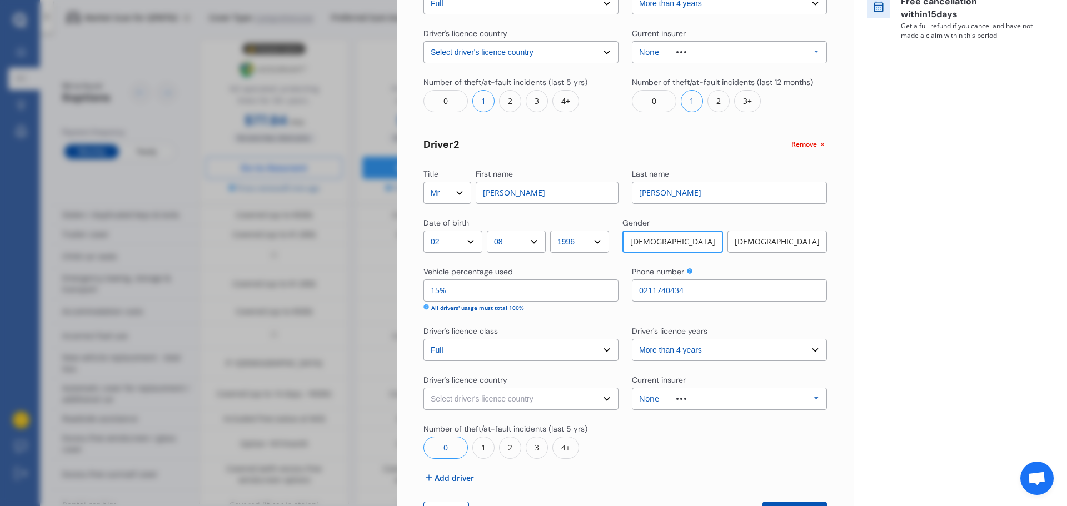
click at [591, 401] on select "Select driver's licence country [GEOGRAPHIC_DATA] [GEOGRAPHIC_DATA] [GEOGRAPHIC…" at bounding box center [521, 399] width 195 height 22
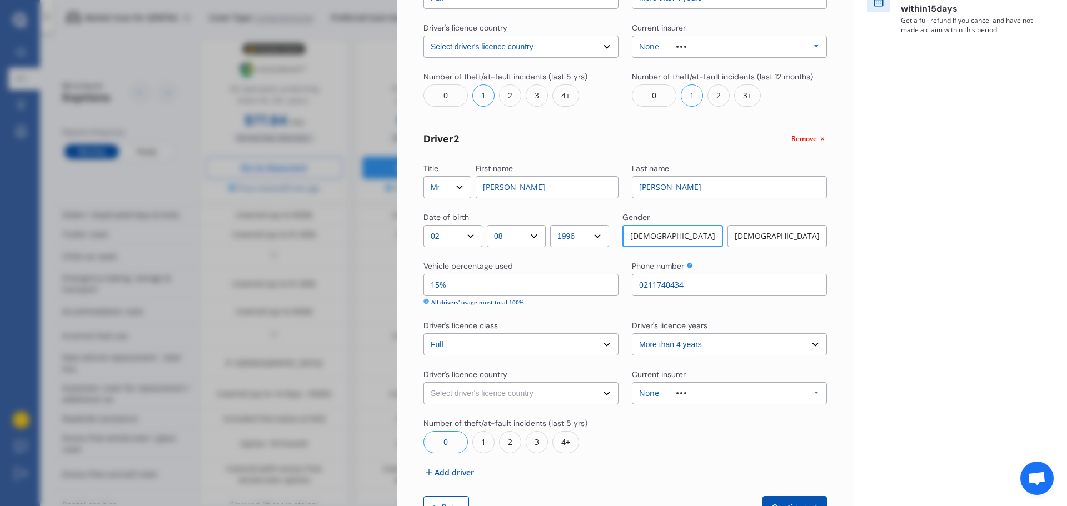
scroll to position [277, 0]
click at [590, 394] on select "Select driver's licence country [GEOGRAPHIC_DATA] [GEOGRAPHIC_DATA] [GEOGRAPHIC…" at bounding box center [521, 393] width 195 height 22
click at [605, 390] on select "Select driver's licence country [GEOGRAPHIC_DATA] [GEOGRAPHIC_DATA] [GEOGRAPHIC…" at bounding box center [521, 393] width 195 height 22
select select "[GEOGRAPHIC_DATA]"
click at [424, 382] on select "Select driver's licence country [GEOGRAPHIC_DATA] [GEOGRAPHIC_DATA] [GEOGRAPHIC…" at bounding box center [521, 393] width 195 height 22
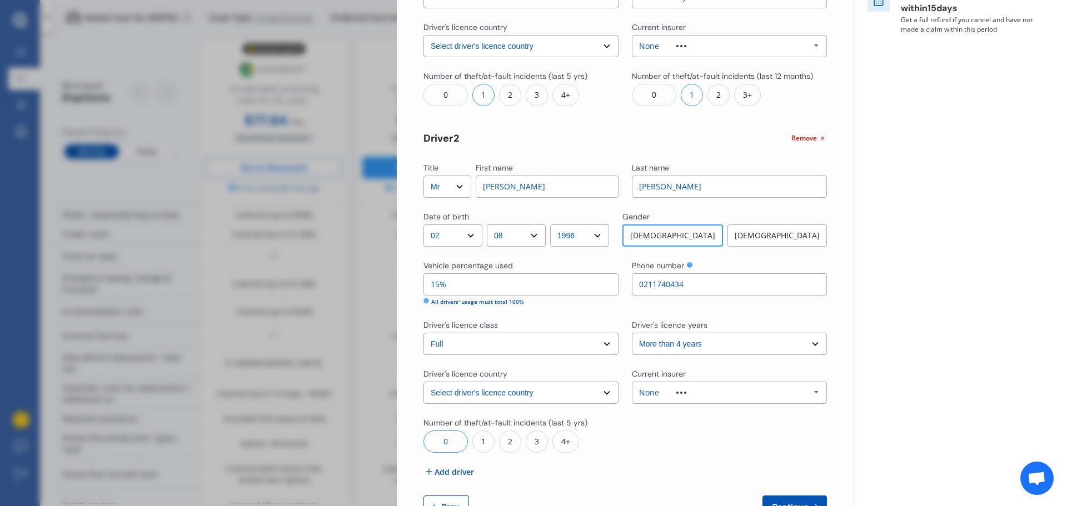
click at [735, 394] on div "None Allianz AAI AMI IAG - NZI/State Lumley Vero Unknown Other Insurer None Pro…" at bounding box center [729, 393] width 195 height 22
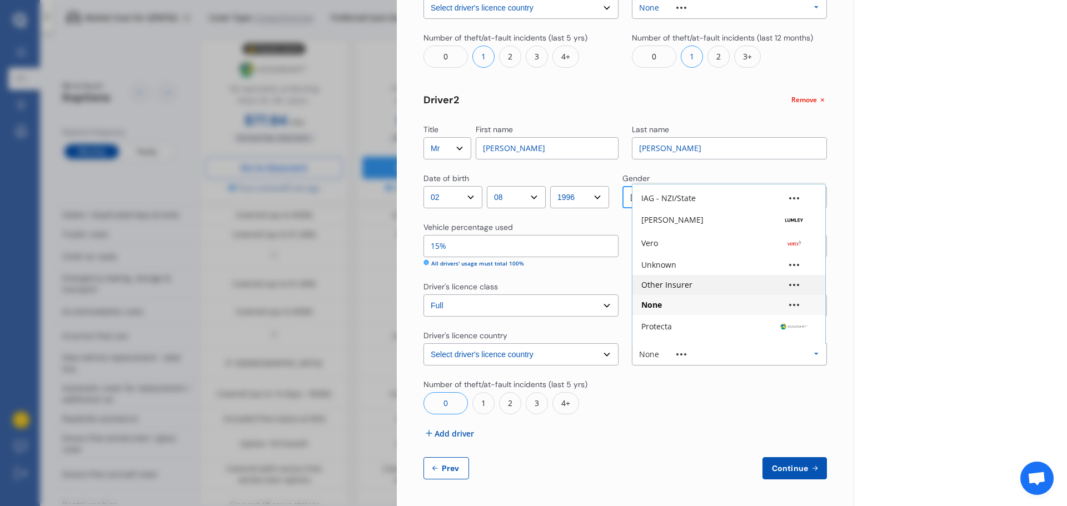
scroll to position [60, 0]
click at [680, 281] on div "Other Insurer" at bounding box center [666, 285] width 51 height 8
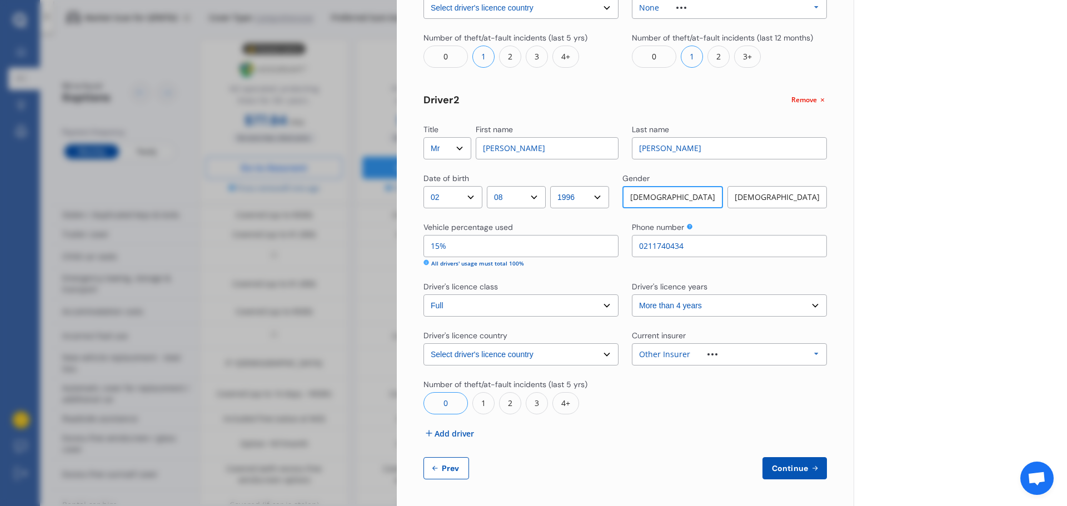
click at [687, 351] on div "Other Insurer" at bounding box center [687, 355] width 96 height 8
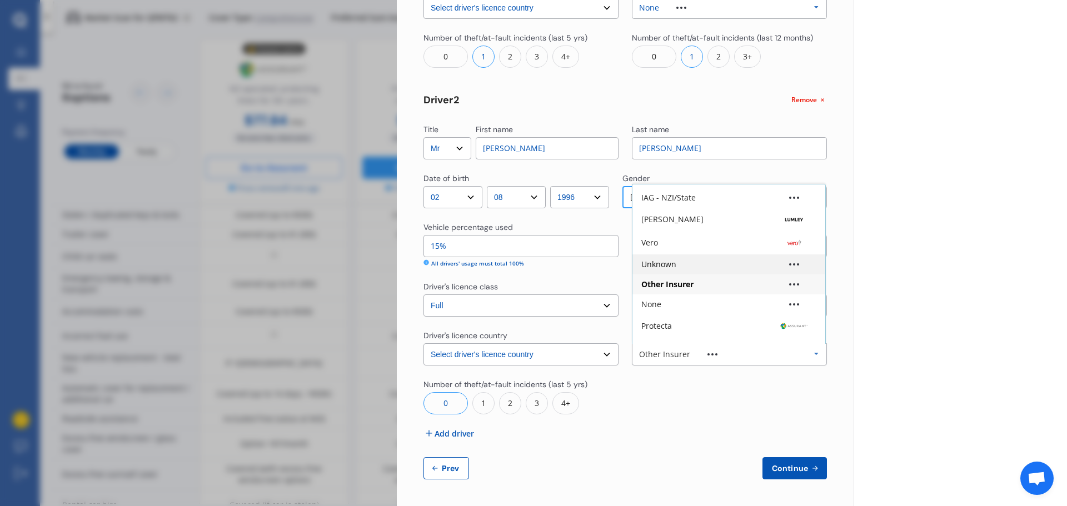
click at [669, 265] on div "Unknown" at bounding box center [658, 265] width 35 height 8
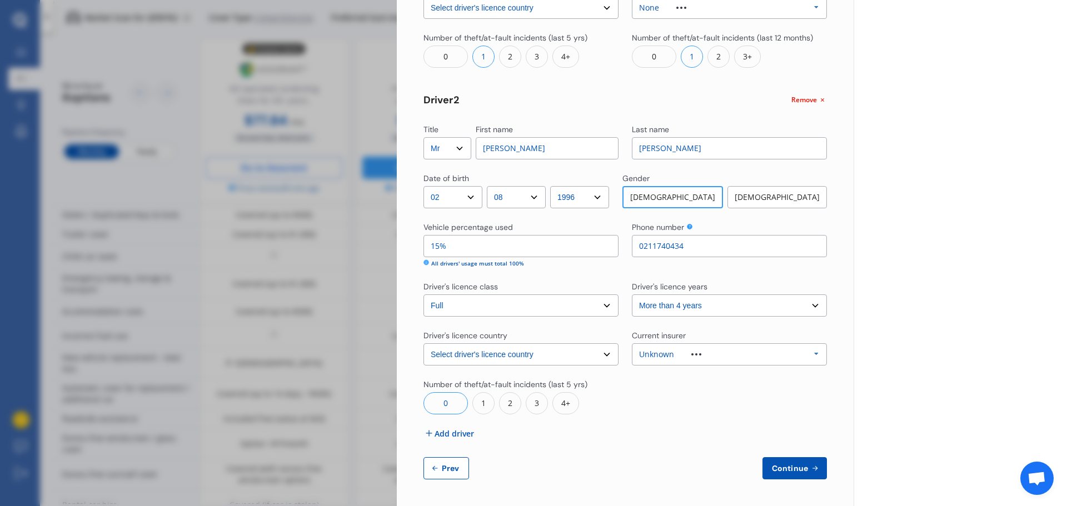
click at [789, 467] on span "Continue" at bounding box center [790, 468] width 41 height 9
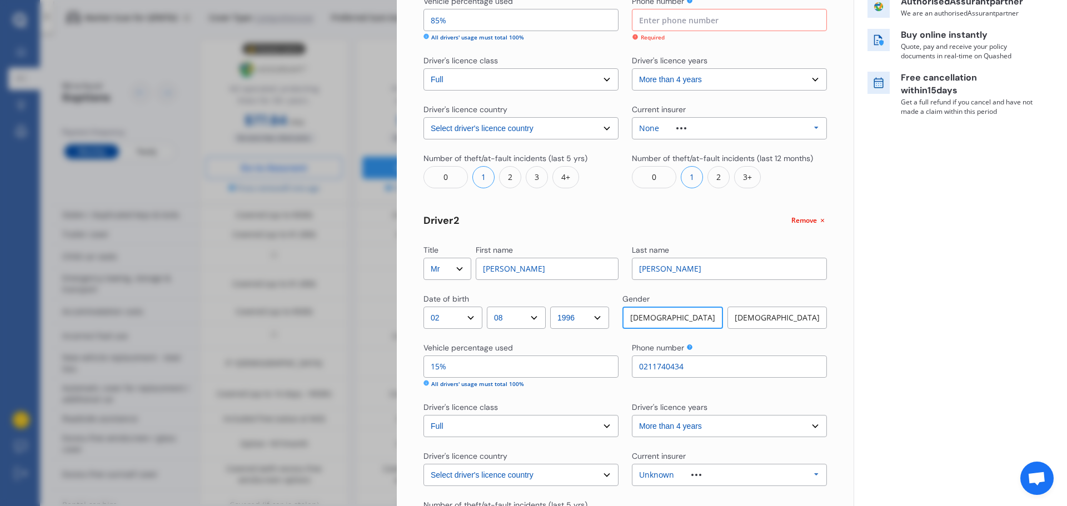
scroll to position [191, 0]
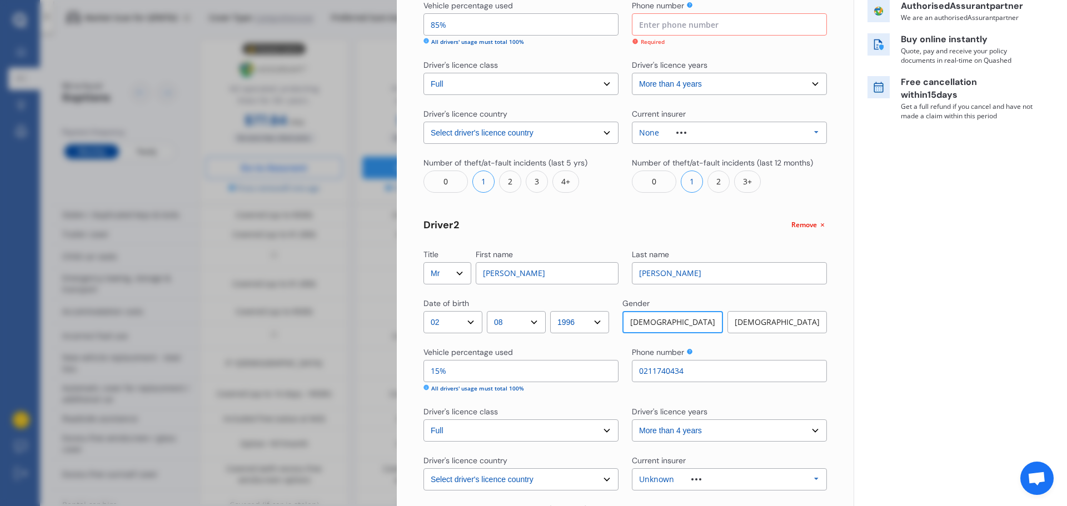
click at [709, 27] on input at bounding box center [729, 24] width 195 height 22
type input "02108420841"
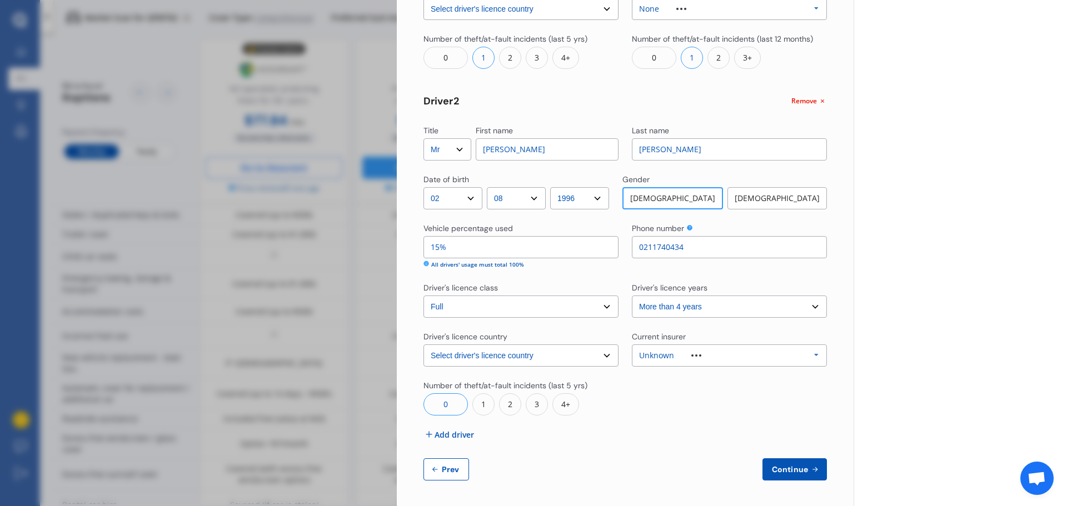
scroll to position [316, 0]
click at [803, 471] on span "Continue" at bounding box center [790, 468] width 41 height 9
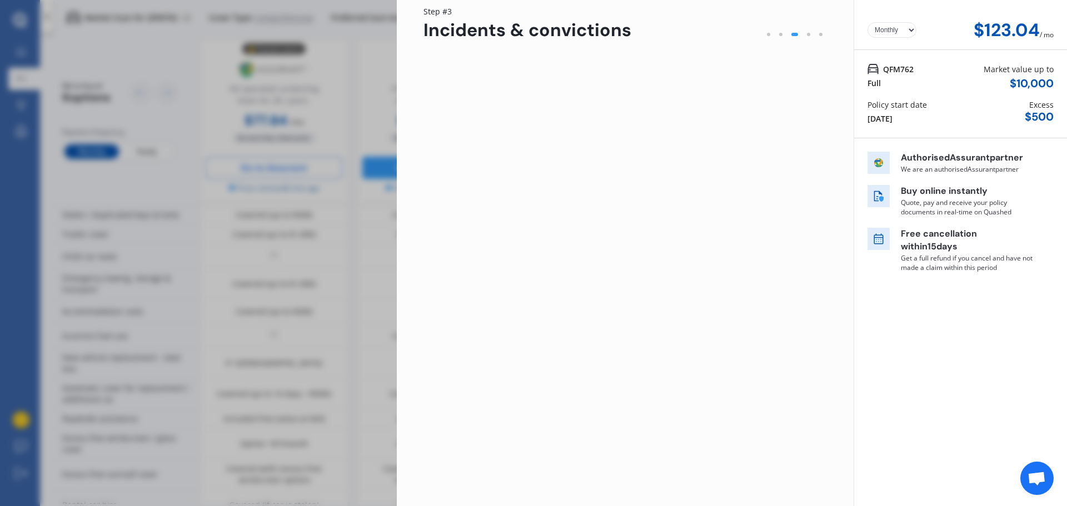
scroll to position [0, 0]
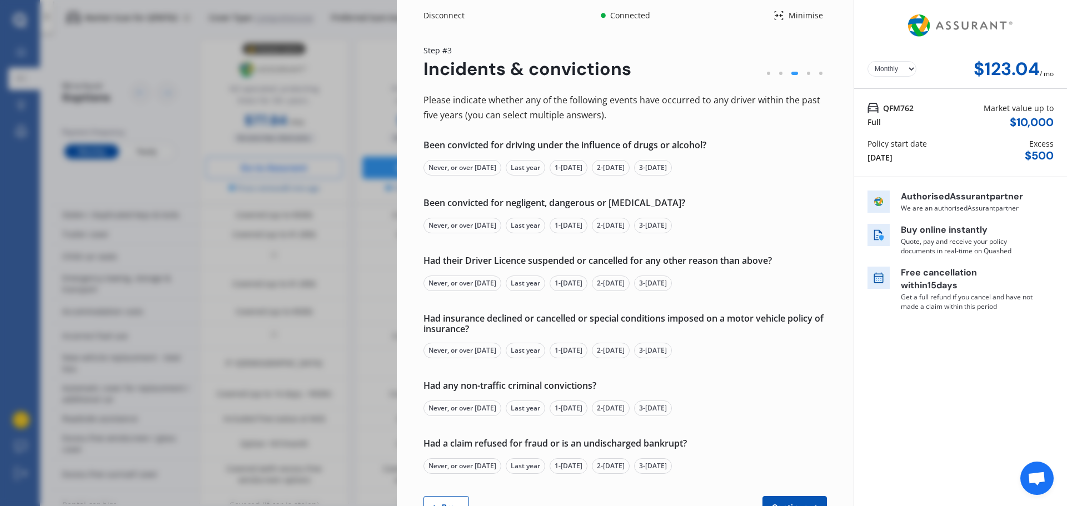
click at [464, 168] on div "Never, or over [DATE]" at bounding box center [463, 168] width 78 height 16
click at [479, 228] on div "Never, or over [DATE]" at bounding box center [463, 226] width 78 height 16
click at [484, 283] on div "Never, or over [DATE]" at bounding box center [463, 284] width 78 height 16
click at [477, 350] on div "Never, or over [DATE]" at bounding box center [463, 351] width 78 height 16
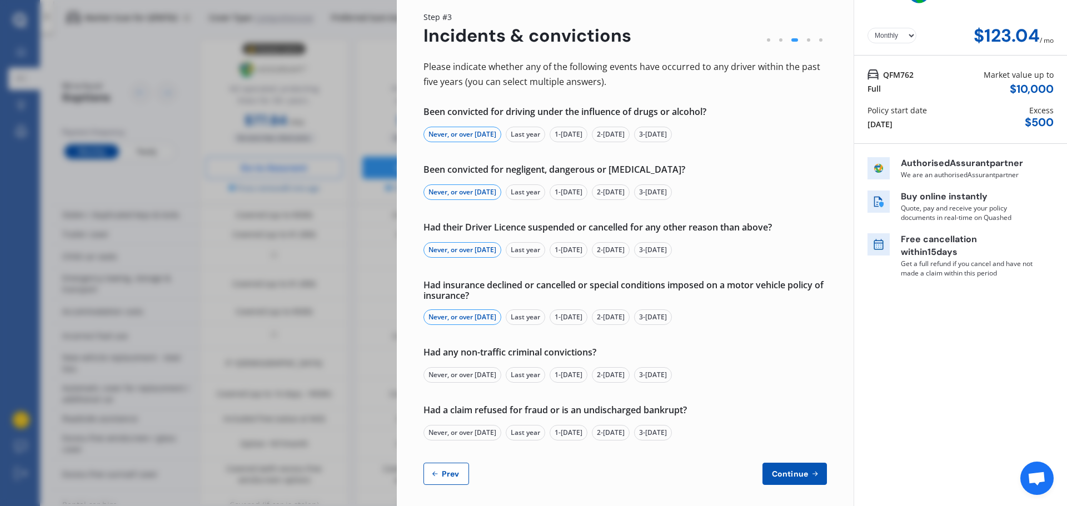
scroll to position [39, 0]
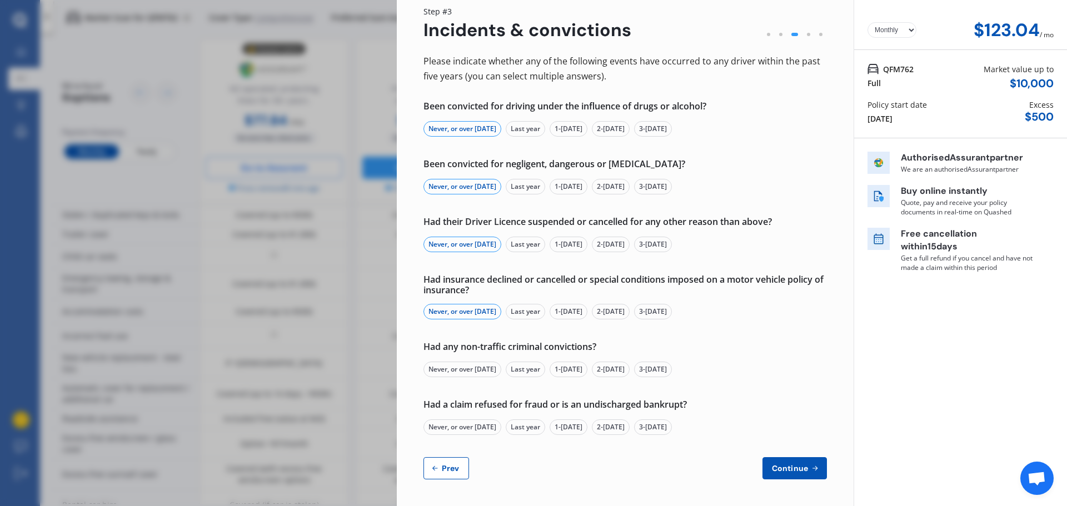
click at [489, 367] on div "Never, or over [DATE]" at bounding box center [463, 370] width 78 height 16
click at [491, 422] on div "Never, or over [DATE]" at bounding box center [463, 428] width 78 height 16
click at [801, 471] on span "Continue" at bounding box center [790, 468] width 41 height 9
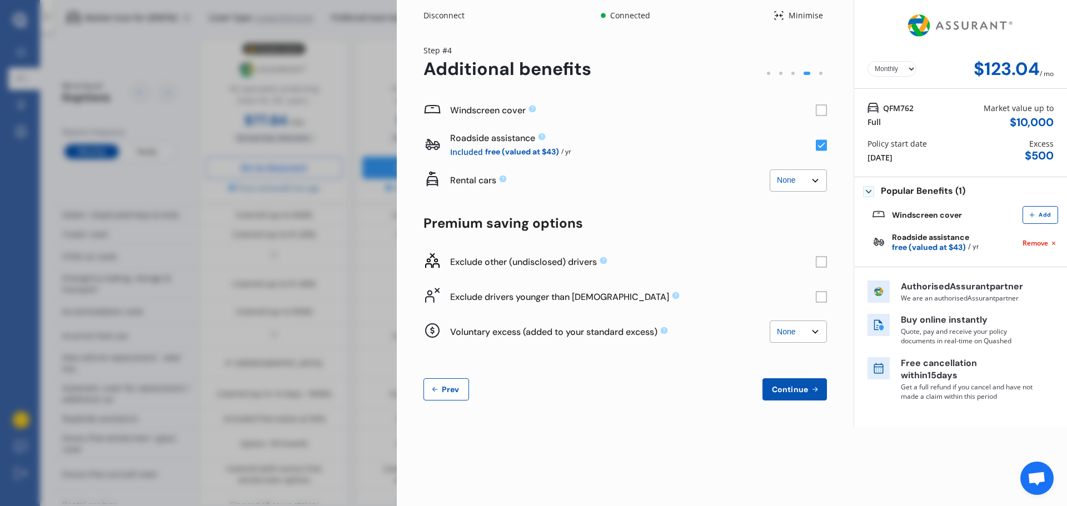
scroll to position [0, 0]
click at [907, 69] on select "Yearly Monthly" at bounding box center [892, 69] width 49 height 16
click at [868, 61] on select "Yearly Monthly" at bounding box center [892, 69] width 49 height 16
click at [904, 67] on select "Yearly Monthly" at bounding box center [892, 69] width 49 height 16
select select "Monthly"
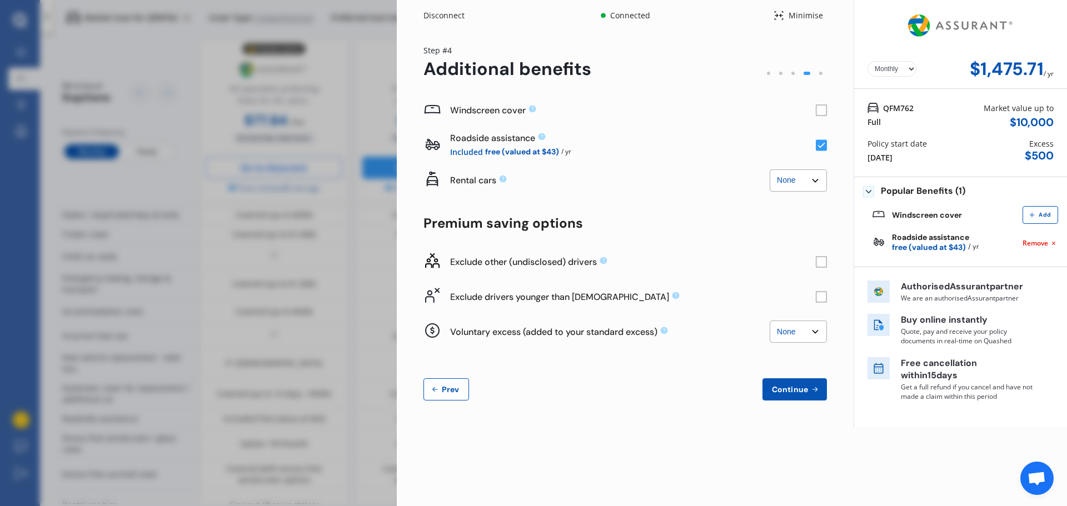
click at [868, 61] on select "Yearly Monthly" at bounding box center [892, 69] width 49 height 16
click at [805, 329] on select "None $500 $1,000" at bounding box center [798, 332] width 57 height 22
click at [770, 321] on select "None $500 $1,000" at bounding box center [798, 332] width 57 height 22
click at [804, 329] on select "None $500 $1,000" at bounding box center [798, 332] width 57 height 22
select select "0"
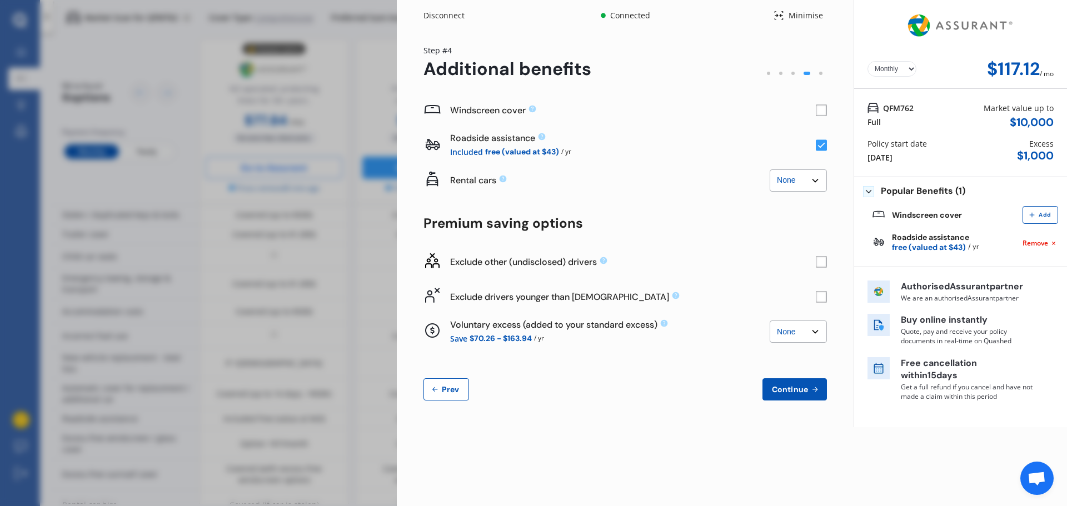
click at [770, 321] on select "None $500 $1,000" at bounding box center [798, 332] width 57 height 22
click at [267, 75] on div "Disconnect Connected Minimise Yearly Monthly $122.98 / mo Step # 4 Additional b…" at bounding box center [533, 253] width 1067 height 506
click at [221, 203] on div "Disconnect Connected Minimise Yearly Monthly $122.98 / mo Step # 4 Additional b…" at bounding box center [533, 253] width 1067 height 506
